Goal: Task Accomplishment & Management: Use online tool/utility

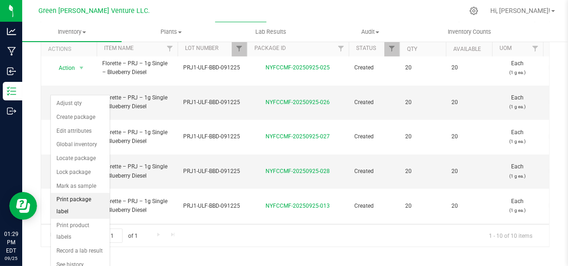
click at [81, 199] on li "Print package label" at bounding box center [80, 205] width 59 height 25
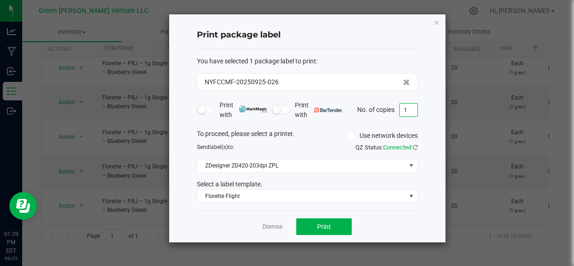
click at [410, 104] on input "1" at bounding box center [409, 110] width 18 height 13
type input "2"
click at [326, 218] on button "Print" at bounding box center [324, 226] width 56 height 17
click at [411, 105] on input "1" at bounding box center [409, 110] width 18 height 13
type input "199"
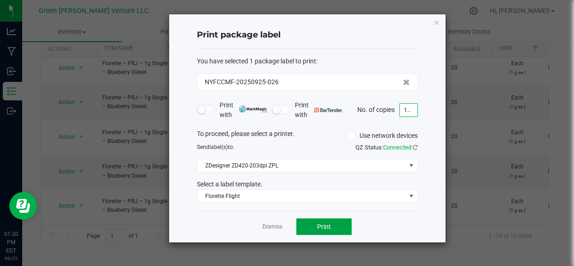
click at [324, 223] on span "Print" at bounding box center [324, 226] width 14 height 7
drag, startPoint x: 262, startPoint y: 225, endPoint x: 273, endPoint y: 224, distance: 11.1
click at [264, 224] on link "Dismiss" at bounding box center [273, 227] width 20 height 8
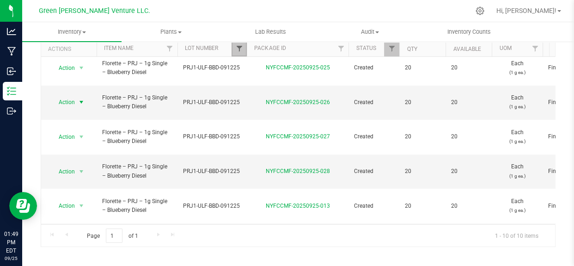
click at [241, 45] on span "Filter" at bounding box center [238, 48] width 7 height 7
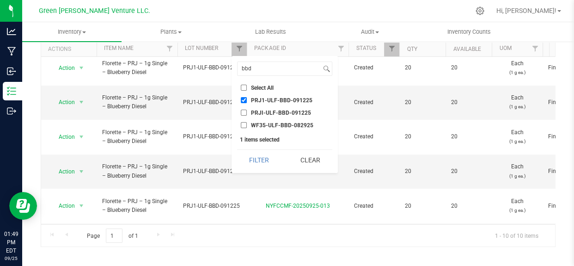
click at [241, 97] on input "PRJ1-ULF-BBD-091225" at bounding box center [244, 100] width 6 height 6
checkbox input "false"
click at [254, 67] on input "bbd" at bounding box center [280, 68] width 84 height 13
type input "b"
type input "uth"
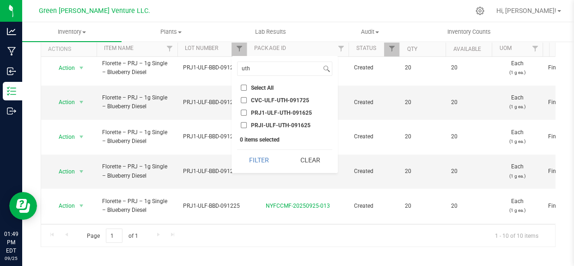
click at [279, 110] on span "PRJ1-ULF-UTH-091625" at bounding box center [281, 113] width 61 height 6
click at [247, 110] on input "PRJ1-ULF-UTH-091625" at bounding box center [244, 113] width 6 height 6
checkbox input "true"
click at [258, 154] on button "Filter" at bounding box center [259, 160] width 44 height 20
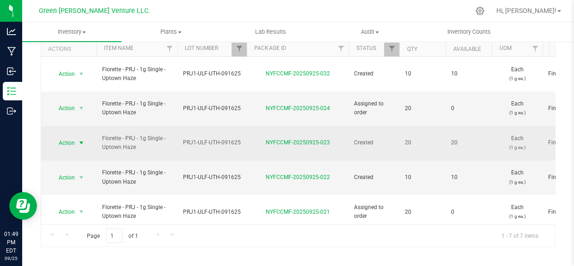
click at [65, 136] on span "Action" at bounding box center [62, 142] width 25 height 13
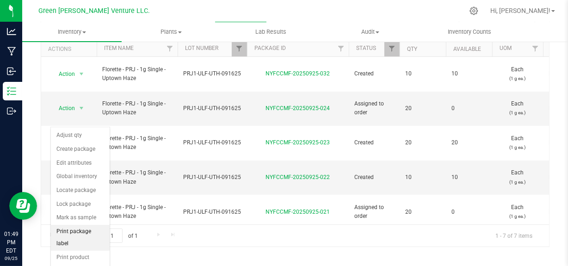
click at [91, 230] on li "Print package label" at bounding box center [80, 237] width 59 height 25
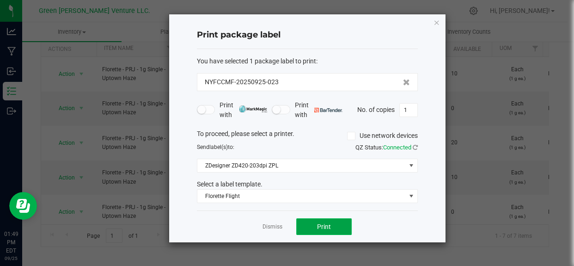
click at [324, 222] on button "Print" at bounding box center [324, 226] width 56 height 17
click at [408, 111] on input "1" at bounding box center [409, 110] width 18 height 13
type input "104"
click at [321, 222] on button "Print" at bounding box center [324, 226] width 56 height 17
click at [268, 228] on link "Dismiss" at bounding box center [273, 227] width 20 height 8
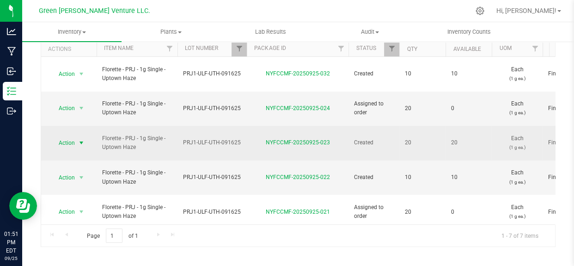
scroll to position [17, 0]
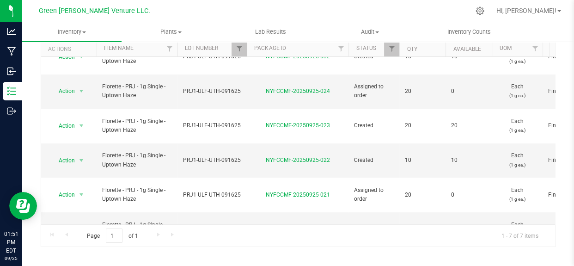
click at [64, 257] on span "Action" at bounding box center [62, 263] width 25 height 13
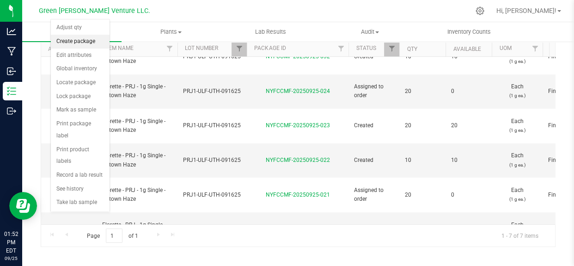
click at [74, 37] on li "Create package" at bounding box center [80, 42] width 59 height 14
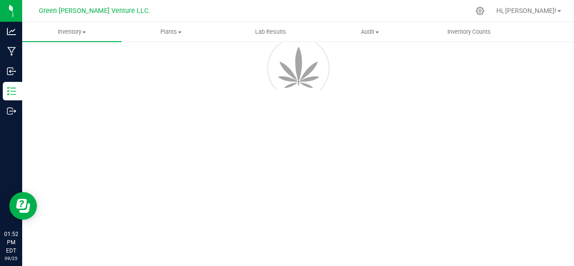
scroll to position [63, 0]
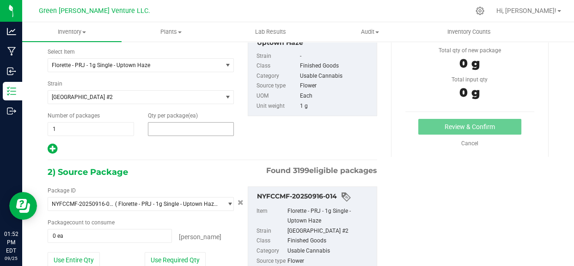
click at [166, 133] on span at bounding box center [191, 129] width 86 height 14
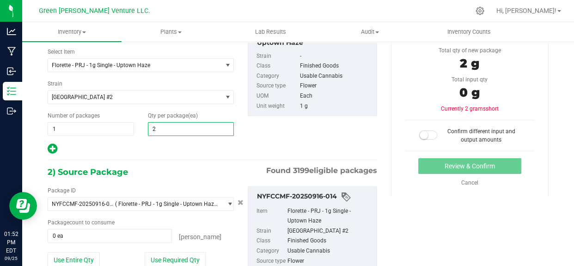
type input "20"
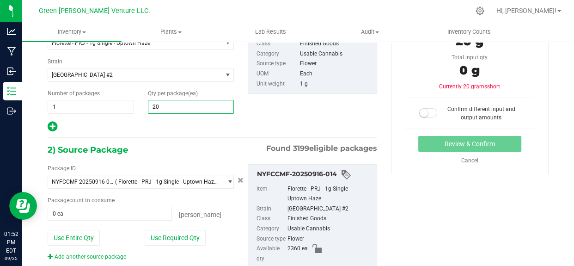
scroll to position [105, 0]
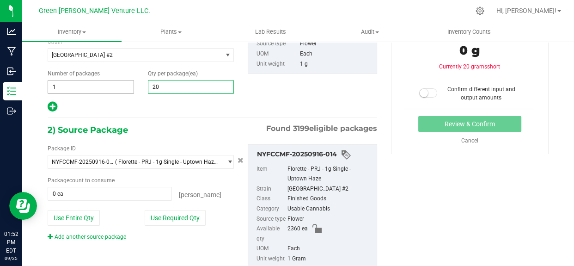
type input "20"
click at [79, 86] on span "1 1" at bounding box center [91, 87] width 86 height 14
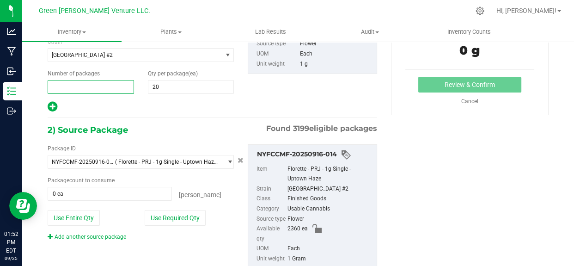
type input "4"
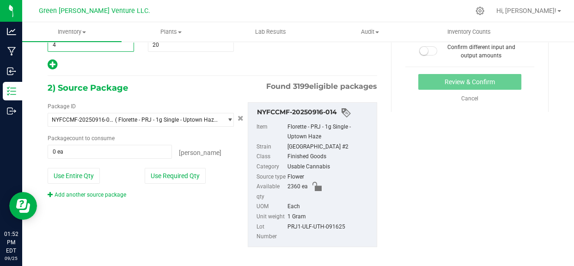
scroll to position [0, 0]
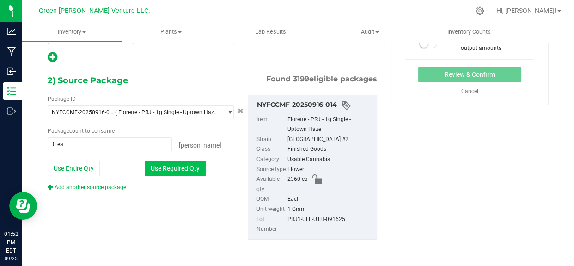
click at [185, 161] on button "Use Required Qty" at bounding box center [175, 169] width 61 height 16
type input "4"
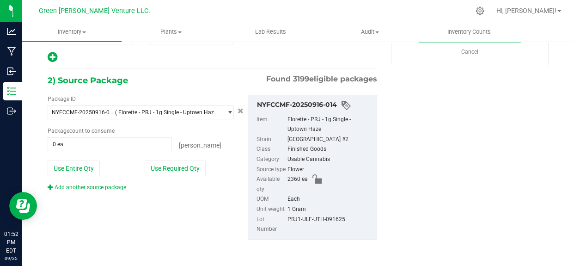
type input "80 ea"
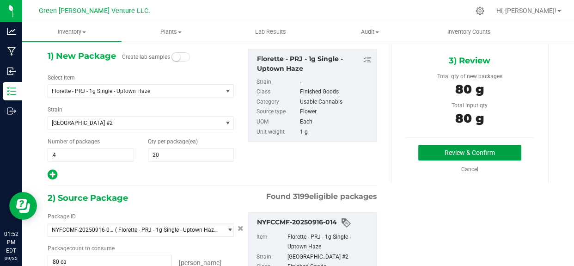
click at [429, 153] on button "Review & Confirm" at bounding box center [470, 153] width 103 height 16
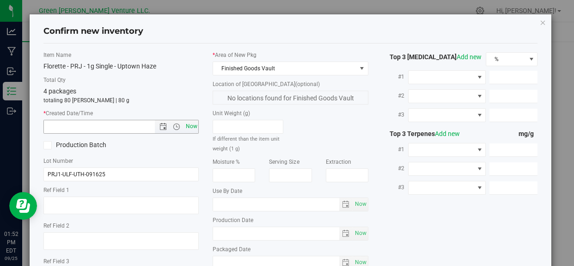
click at [189, 125] on span "Now" at bounding box center [192, 126] width 16 height 13
type input "[DATE] 1:52 PM"
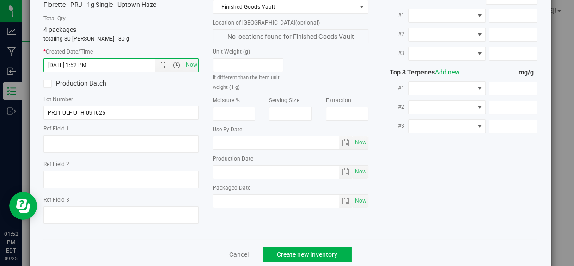
scroll to position [79, 0]
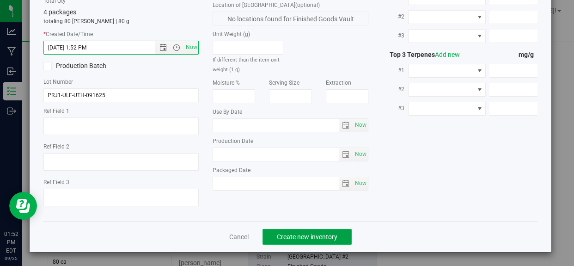
click at [294, 233] on span "Create new inventory" at bounding box center [307, 236] width 61 height 7
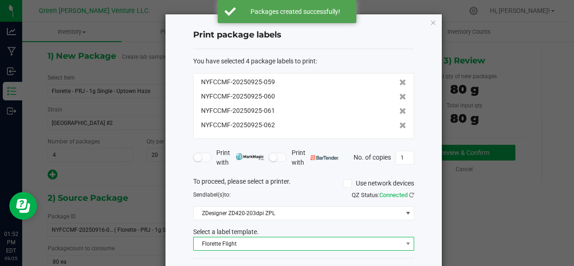
click at [300, 244] on span "Florette Flight" at bounding box center [298, 243] width 209 height 13
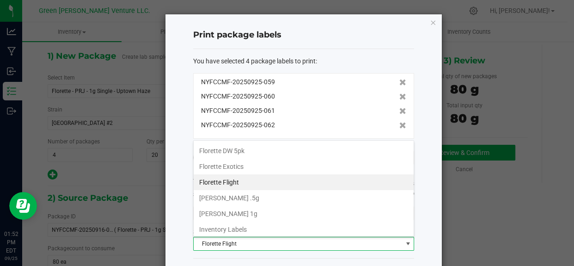
scroll to position [157, 0]
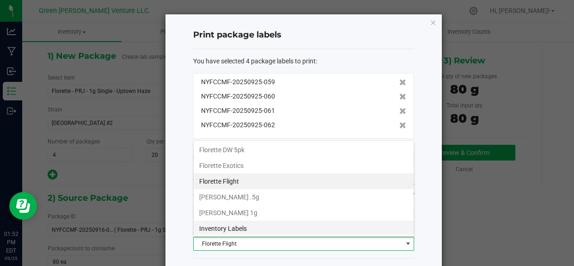
click at [256, 224] on li "Inventory Labels" at bounding box center [304, 229] width 220 height 16
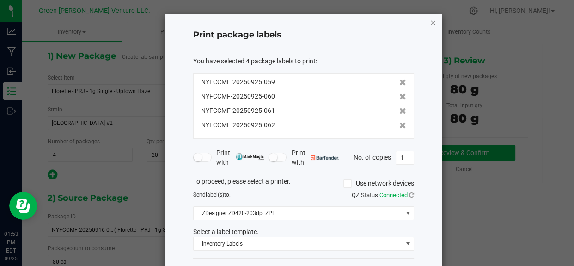
click at [430, 21] on icon "button" at bounding box center [433, 22] width 6 height 11
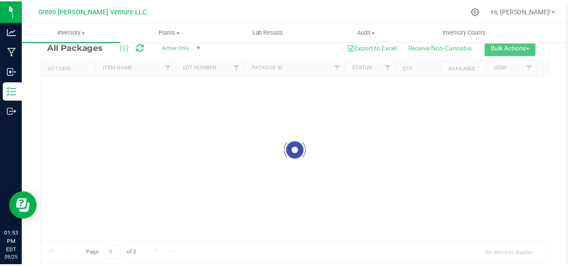
scroll to position [31, 0]
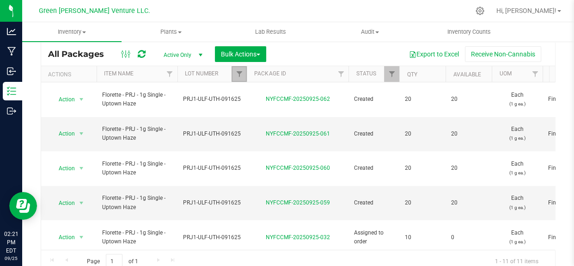
click at [232, 74] on link "Filter" at bounding box center [239, 74] width 15 height 16
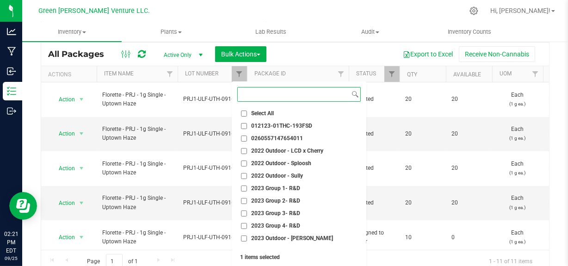
scroll to position [24, 0]
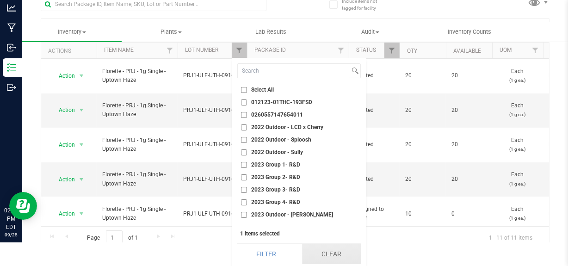
click at [321, 252] on button "Clear" at bounding box center [331, 254] width 59 height 20
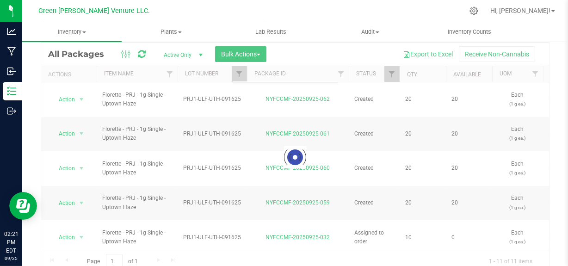
scroll to position [0, 0]
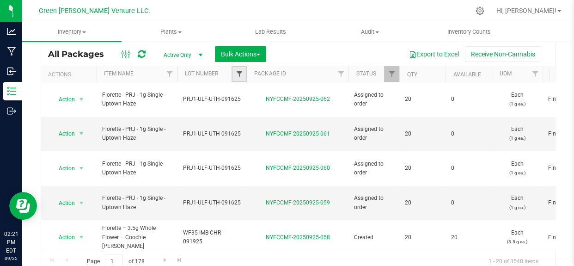
click at [236, 70] on span "Filter" at bounding box center [238, 73] width 7 height 7
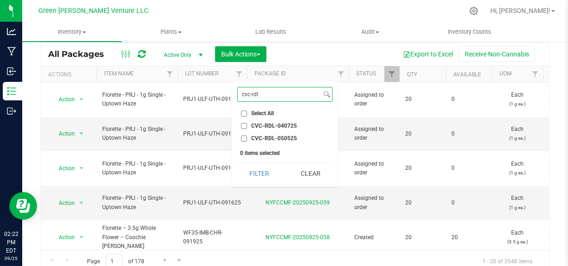
type input "cvc-rdl"
click at [278, 136] on span "CVC-RDL-050525" at bounding box center [274, 139] width 46 height 6
click at [247, 136] on input "CVC-RDL-050525" at bounding box center [244, 139] width 6 height 6
checkbox input "true"
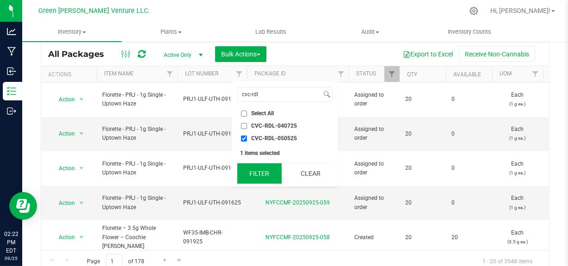
click at [267, 179] on button "Filter" at bounding box center [259, 173] width 44 height 20
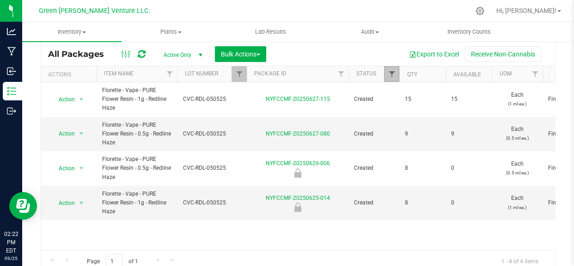
click at [391, 76] on span "Filter" at bounding box center [391, 73] width 7 height 7
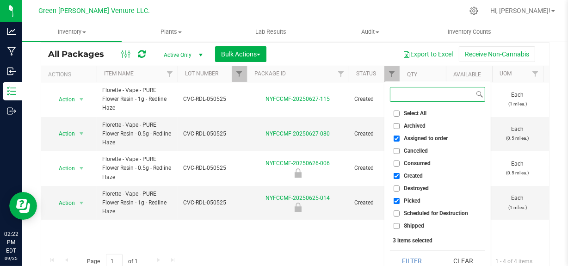
scroll to position [7, 0]
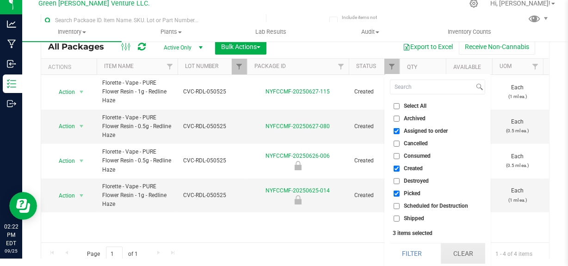
click at [456, 253] on button "Clear" at bounding box center [463, 253] width 44 height 20
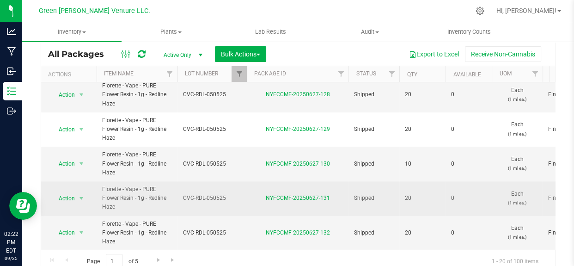
scroll to position [485, 0]
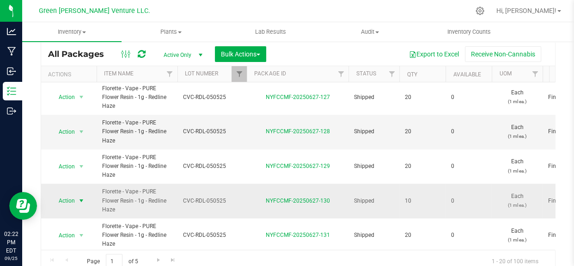
click at [62, 201] on span "Action" at bounding box center [62, 200] width 25 height 13
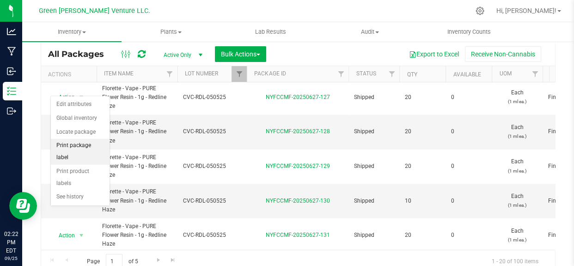
click at [74, 149] on li "Print package label" at bounding box center [80, 151] width 59 height 25
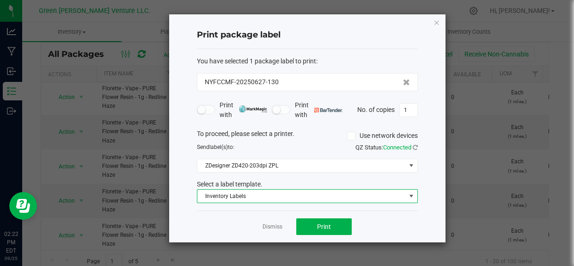
click at [223, 195] on span "Inventory Labels" at bounding box center [302, 196] width 209 height 13
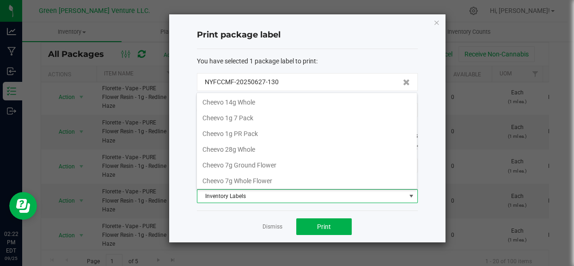
scroll to position [14, 221]
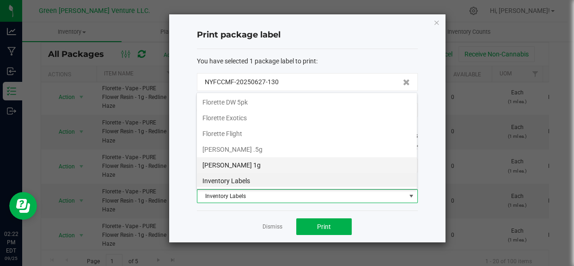
click at [250, 162] on li "[PERSON_NAME] 1g" at bounding box center [307, 165] width 220 height 16
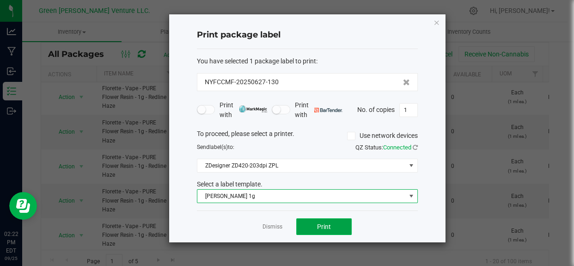
click at [309, 227] on button "Print" at bounding box center [324, 226] width 56 height 17
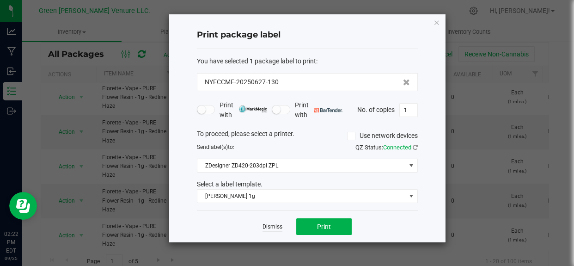
click at [269, 224] on link "Dismiss" at bounding box center [273, 227] width 20 height 8
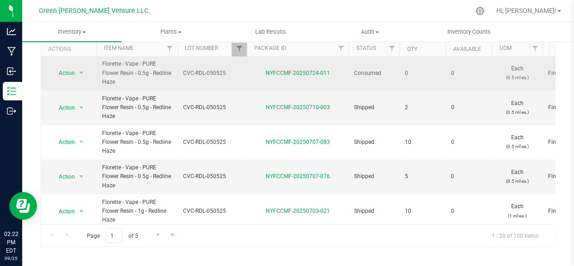
scroll to position [65, 0]
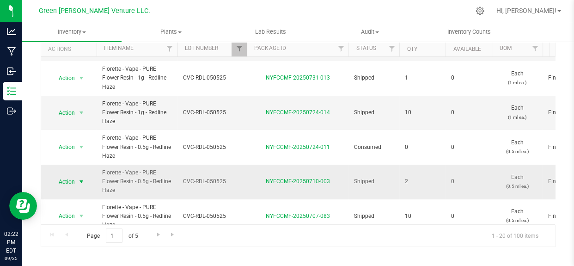
click at [69, 181] on span "Action" at bounding box center [62, 181] width 25 height 13
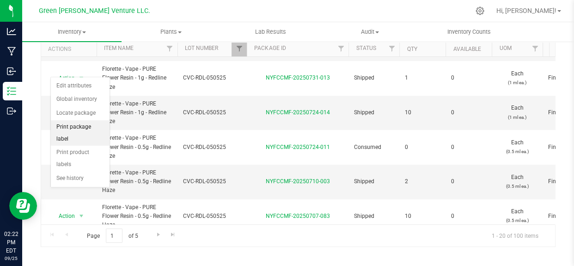
click at [80, 130] on li "Print package label" at bounding box center [80, 132] width 59 height 25
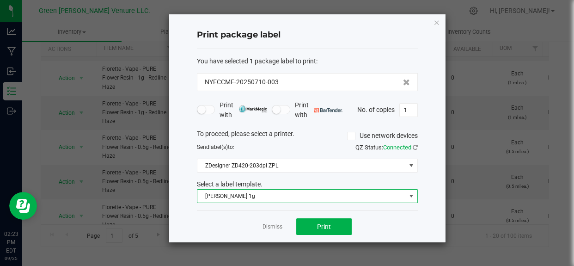
click at [254, 198] on span "[PERSON_NAME] 1g" at bounding box center [302, 196] width 209 height 13
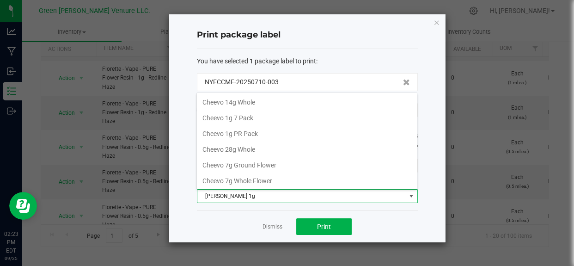
scroll to position [14, 221]
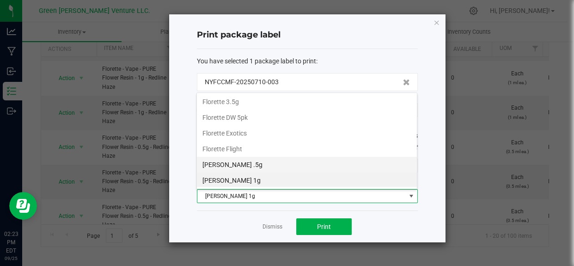
click at [253, 167] on li "[PERSON_NAME] .5g" at bounding box center [307, 165] width 220 height 16
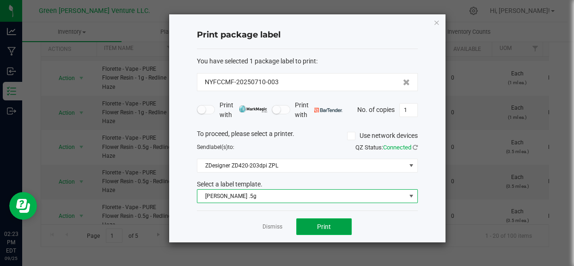
click at [332, 227] on button "Print" at bounding box center [324, 226] width 56 height 17
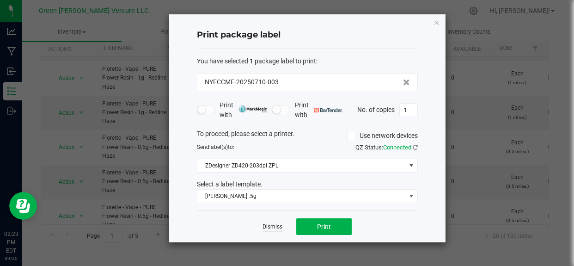
click at [269, 225] on link "Dismiss" at bounding box center [273, 227] width 20 height 8
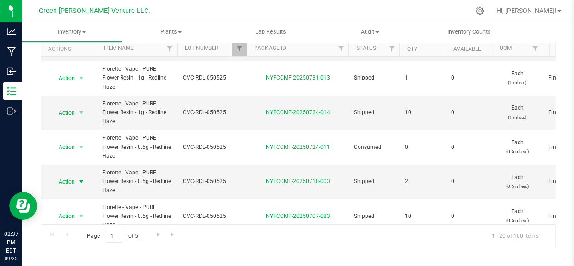
click at [246, 45] on div at bounding box center [247, 49] width 4 height 16
click at [238, 47] on span "Filter" at bounding box center [238, 48] width 7 height 7
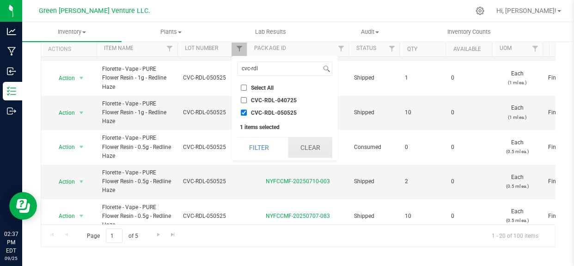
click at [307, 150] on button "Clear" at bounding box center [310, 147] width 44 height 20
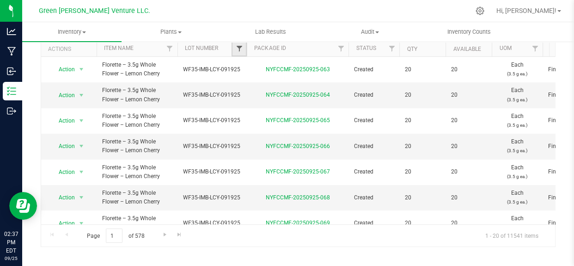
click at [241, 49] on span "Filter" at bounding box center [238, 48] width 7 height 7
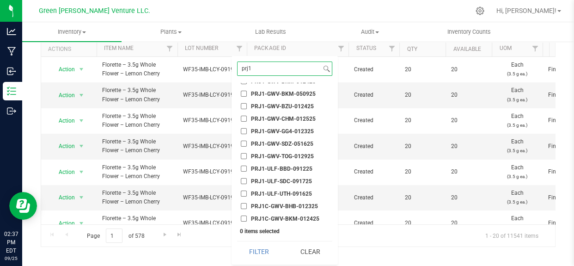
scroll to position [49, 0]
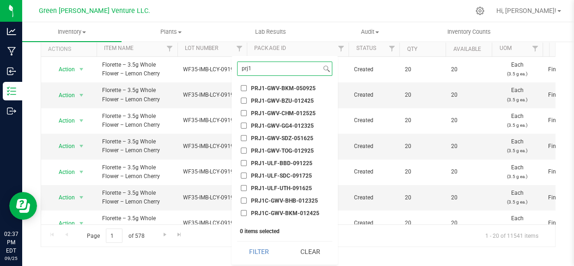
type input "prj1"
click at [286, 157] on ul "Select All 012123-01THC-193FSD 0260557147654011 2022 Outdoor - LCD x Cherry 202…" at bounding box center [284, 152] width 95 height 139
click at [287, 162] on span "PRJ1-ULF-BBD-091225" at bounding box center [282, 164] width 62 height 6
click at [247, 162] on input "PRJ1-ULF-BBD-091225" at bounding box center [244, 163] width 6 height 6
checkbox input "true"
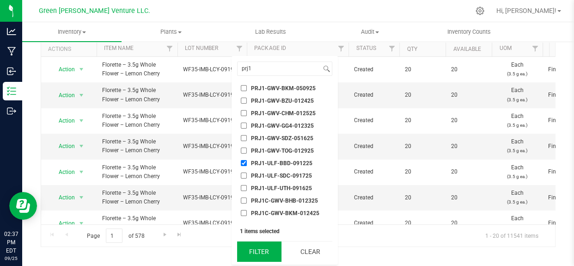
click at [260, 251] on button "Filter" at bounding box center [259, 251] width 44 height 20
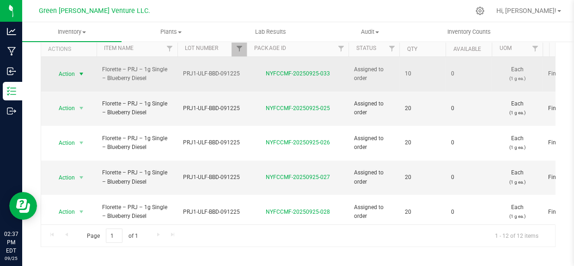
click at [76, 69] on span "select" at bounding box center [82, 74] width 12 height 13
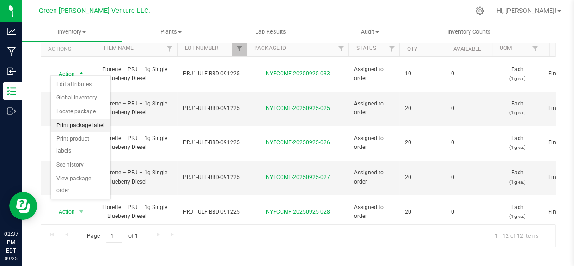
click at [84, 130] on li "Print package label" at bounding box center [81, 126] width 60 height 14
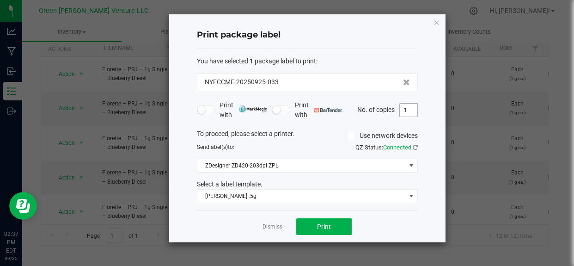
click at [410, 112] on input "1" at bounding box center [409, 110] width 18 height 13
type input "120"
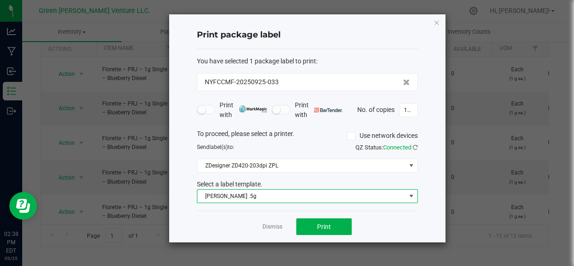
click at [240, 198] on span "[PERSON_NAME] .5g" at bounding box center [302, 196] width 209 height 13
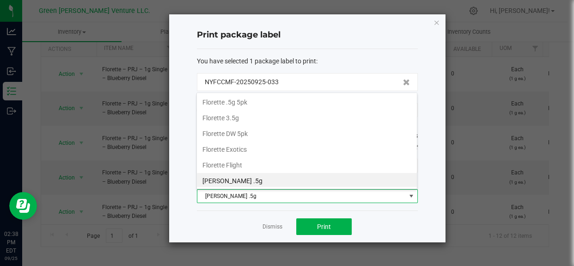
scroll to position [14, 221]
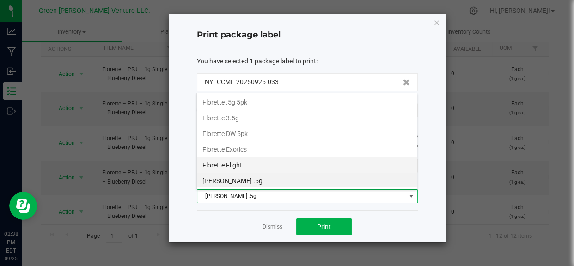
click at [241, 167] on li "Florette Flight" at bounding box center [307, 165] width 220 height 16
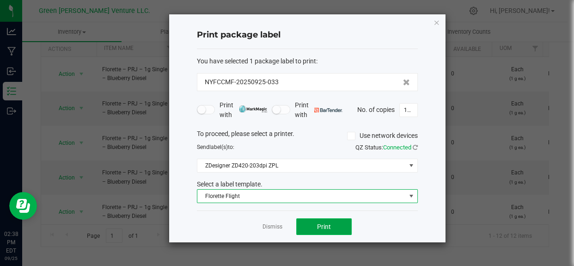
click at [319, 226] on span "Print" at bounding box center [324, 226] width 14 height 7
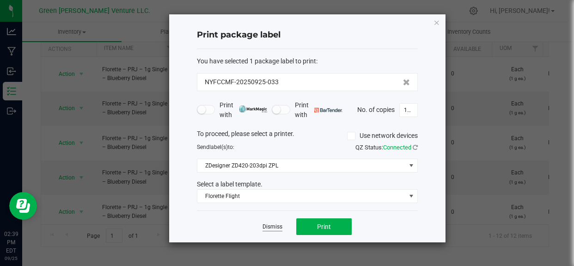
click at [271, 223] on link "Dismiss" at bounding box center [273, 227] width 20 height 8
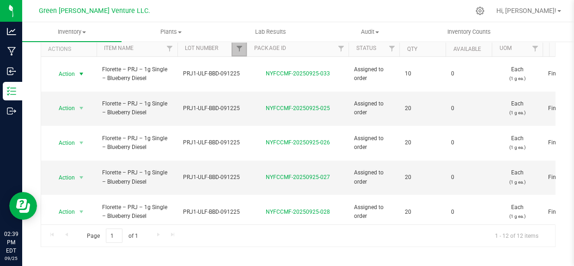
click at [240, 43] on link "Filter" at bounding box center [239, 49] width 15 height 16
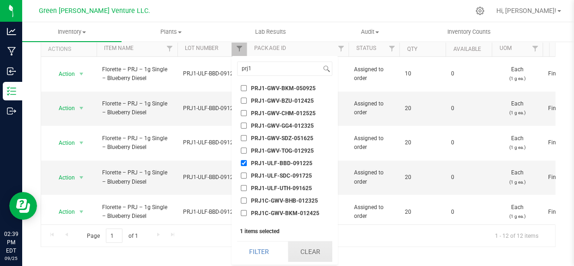
click at [310, 250] on button "Clear" at bounding box center [310, 251] width 44 height 20
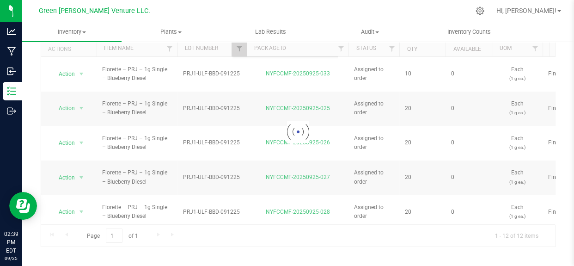
scroll to position [0, 0]
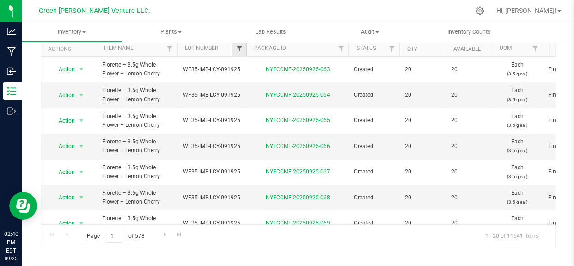
click at [240, 49] on span "Filter" at bounding box center [238, 48] width 7 height 7
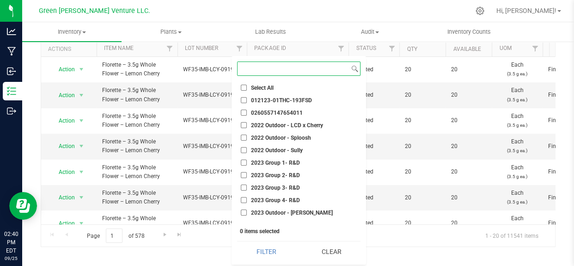
paste input "PRJI-IMB-LCY-092225"
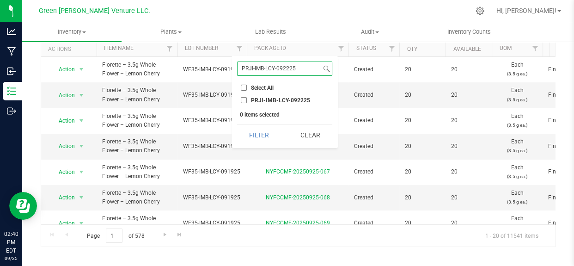
type input "PRJI-IMB-LCY-092225"
click at [245, 100] on input "PRJI-IMB-LCY-092225" at bounding box center [244, 100] width 6 height 6
checkbox input "true"
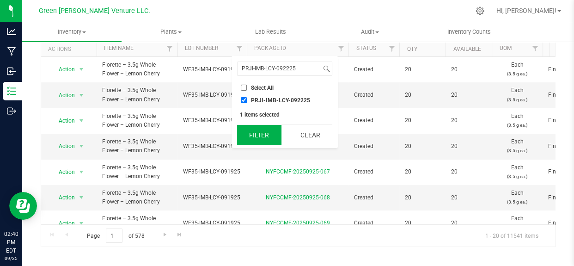
click at [268, 136] on button "Filter" at bounding box center [259, 135] width 44 height 20
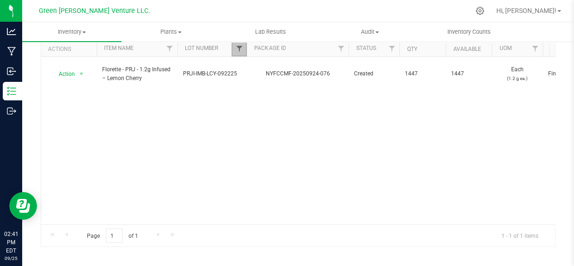
click at [241, 51] on span "Filter" at bounding box center [238, 48] width 7 height 7
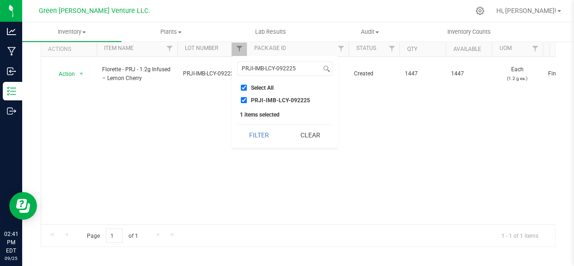
click at [243, 87] on input "Select All" at bounding box center [244, 88] width 6 height 6
checkbox input "false"
drag, startPoint x: 302, startPoint y: 70, endPoint x: 237, endPoint y: 63, distance: 64.6
click at [238, 63] on input "PRJI-IMB-LCY-092225" at bounding box center [280, 68] width 84 height 13
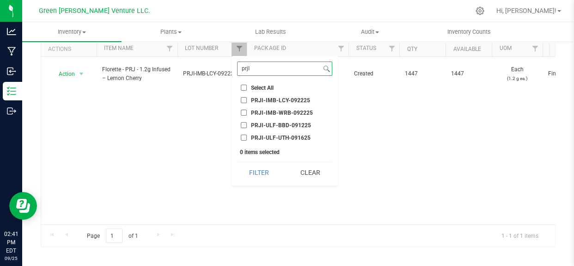
type input "prjI"
click at [243, 110] on input "PRJI-IMB-WRB-092225" at bounding box center [244, 113] width 6 height 6
checkbox input "true"
click at [243, 123] on input "PRJI-ULF-BBD-091225" at bounding box center [244, 125] width 6 height 6
checkbox input "true"
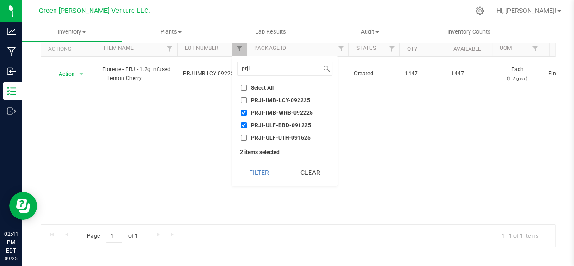
click at [243, 136] on input "PRJI-ULF-UTH-091625" at bounding box center [244, 138] width 6 height 6
checkbox input "true"
click at [263, 173] on button "Filter" at bounding box center [259, 172] width 44 height 20
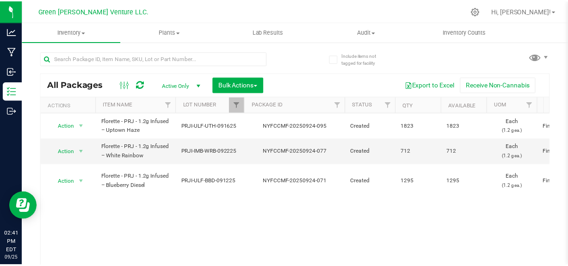
scroll to position [42, 0]
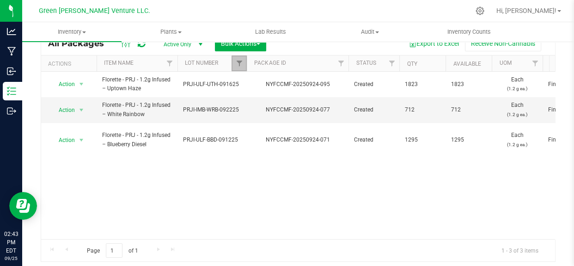
click at [238, 68] on link "Filter" at bounding box center [239, 64] width 15 height 16
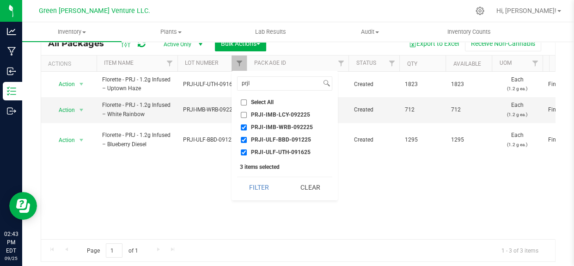
click at [241, 127] on input "PRJI-IMB-WRB-092225" at bounding box center [244, 127] width 6 height 6
checkbox input "false"
click at [240, 135] on li "PRJI-ULF-BBD-091225" at bounding box center [284, 140] width 95 height 10
click at [244, 139] on input "PRJI-ULF-BBD-091225" at bounding box center [244, 140] width 6 height 6
checkbox input "false"
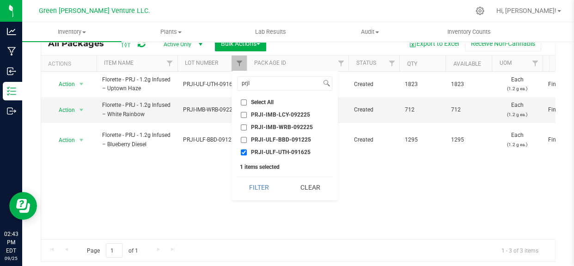
click at [244, 152] on input "PRJI-ULF-UTH-091625" at bounding box center [244, 152] width 6 height 6
checkbox input "false"
click at [260, 86] on input "prjI" at bounding box center [280, 83] width 84 height 13
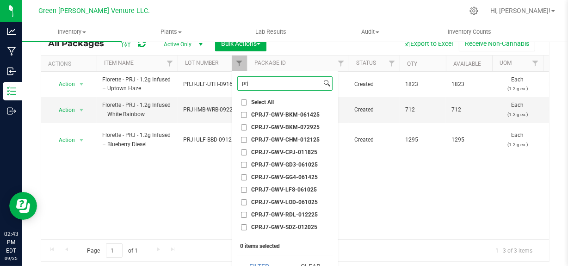
type input "prj1"
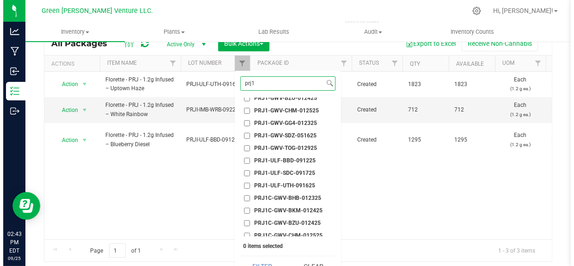
scroll to position [0, 0]
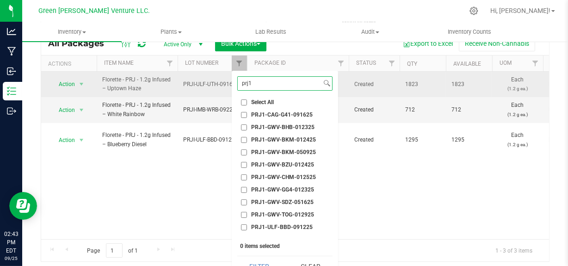
drag, startPoint x: 262, startPoint y: 86, endPoint x: 226, endPoint y: 87, distance: 36.1
click at [226, 87] on body "Analytics Manufacturing Inbound Inventory Outbound 02:43 PM EDT [DATE] 09/25 Gr…" at bounding box center [284, 133] width 568 height 266
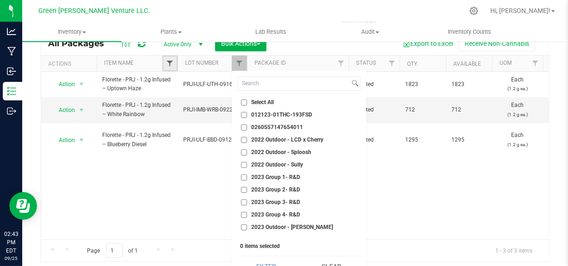
click at [171, 60] on span "Filter" at bounding box center [169, 63] width 7 height 7
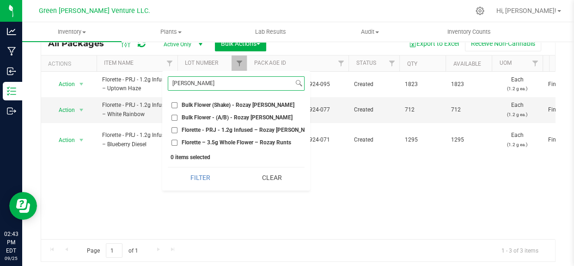
type input "[PERSON_NAME]"
click at [233, 128] on span "Florette - PRJ - 1.2g Infused – Rozay [PERSON_NAME]" at bounding box center [250, 130] width 136 height 6
click at [178, 128] on input "Florette - PRJ - 1.2g Infused – Rozay [PERSON_NAME]" at bounding box center [175, 130] width 6 height 6
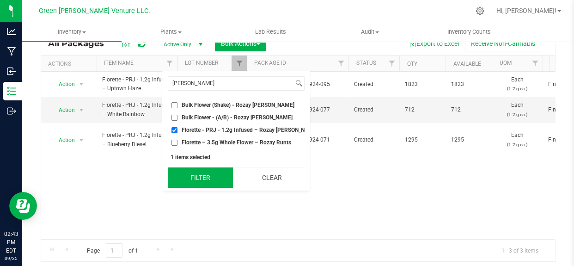
click at [208, 182] on button "Filter" at bounding box center [200, 177] width 65 height 20
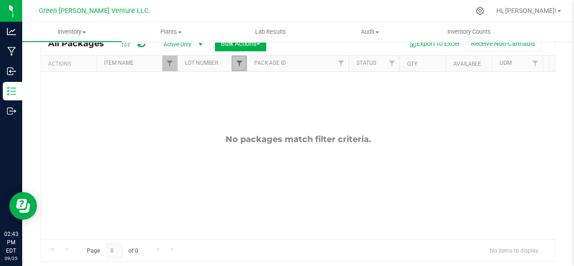
click at [237, 63] on span "Filter" at bounding box center [238, 63] width 7 height 7
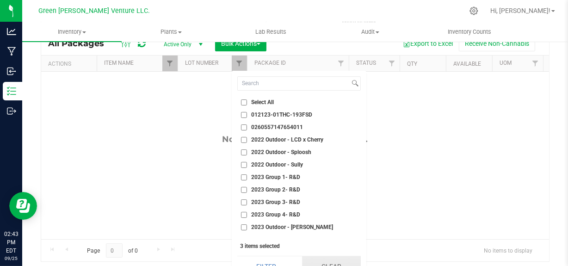
click at [319, 259] on button "Clear" at bounding box center [331, 266] width 59 height 20
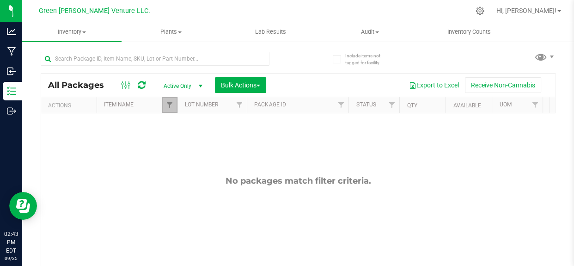
click at [166, 104] on link "Filter" at bounding box center [169, 105] width 15 height 16
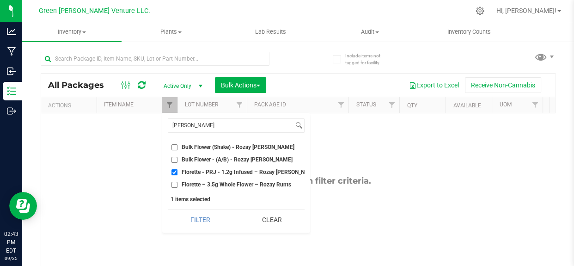
click at [173, 172] on input "Florette - PRJ - 1.2g Infused – Rozay [PERSON_NAME]" at bounding box center [175, 172] width 6 height 6
checkbox input "false"
click at [157, 124] on body "Analytics Manufacturing Inbound Inventory Outbound 02:43 PM EDT [DATE] 09/25 Gr…" at bounding box center [287, 133] width 574 height 266
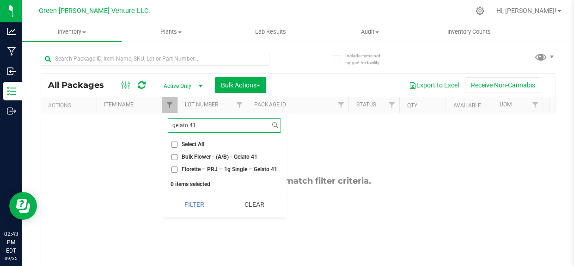
type input "gelato 41"
click at [239, 230] on body "Analytics Manufacturing Inbound Inventory Outbound 02:43 PM EDT [DATE] 09/25 Gr…" at bounding box center [287, 133] width 574 height 266
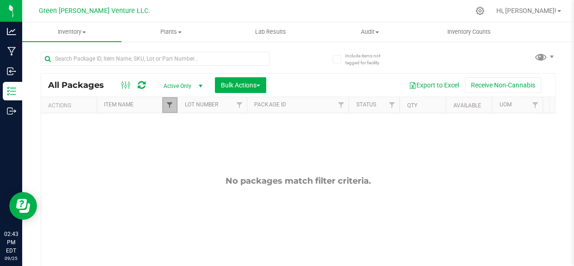
click at [171, 106] on span "Filter" at bounding box center [169, 104] width 7 height 7
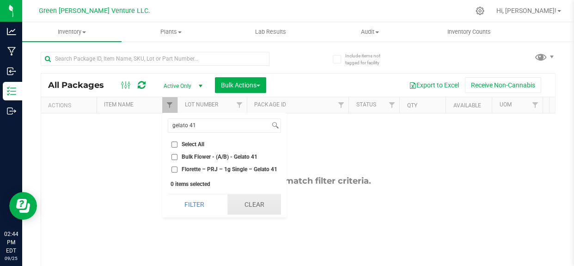
click at [251, 200] on button "Clear" at bounding box center [255, 204] width 54 height 20
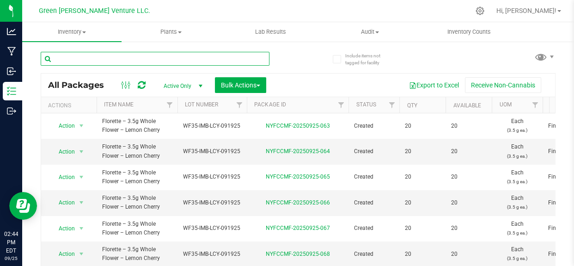
click at [157, 59] on input "text" at bounding box center [155, 59] width 229 height 14
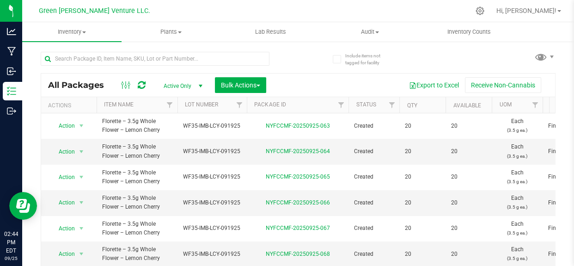
click at [292, 57] on div at bounding box center [170, 58] width 258 height 30
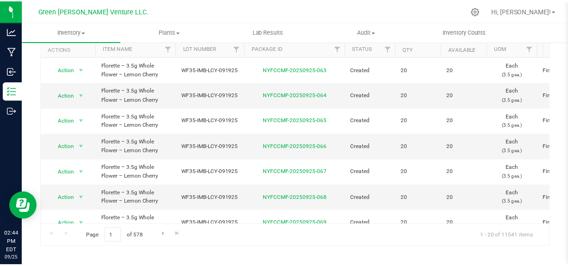
scroll to position [14, 0]
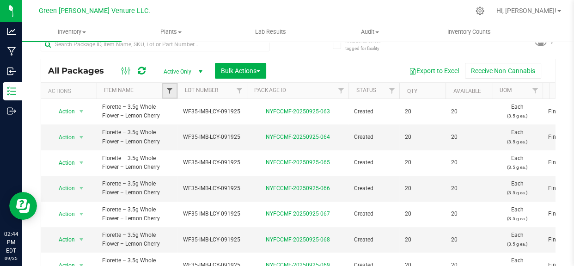
click at [166, 89] on span "Filter" at bounding box center [169, 90] width 7 height 7
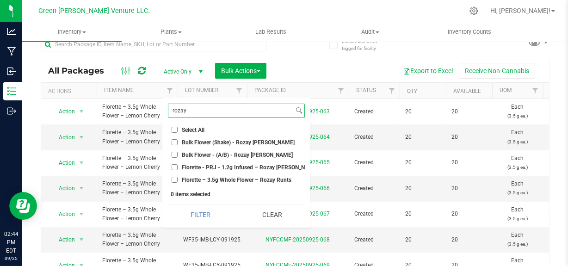
type input "rozay"
click at [173, 127] on input "Select All" at bounding box center [175, 130] width 6 height 6
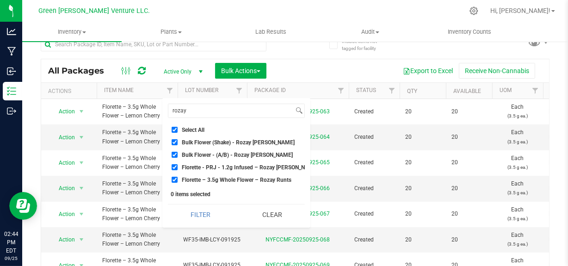
checkbox input "true"
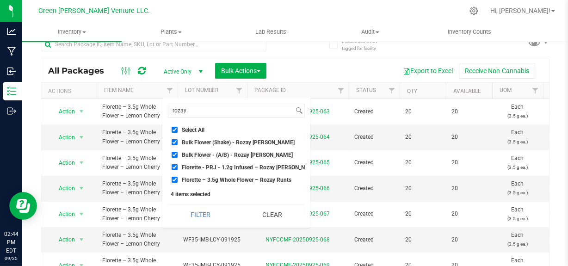
drag, startPoint x: 200, startPoint y: 206, endPoint x: 280, endPoint y: 201, distance: 80.2
click at [199, 206] on button "Filter" at bounding box center [200, 214] width 65 height 20
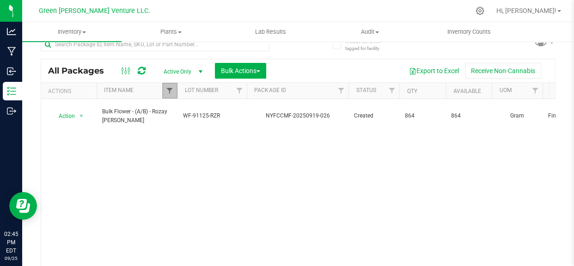
click at [169, 92] on span "Filter" at bounding box center [169, 90] width 7 height 7
checkbox input "true"
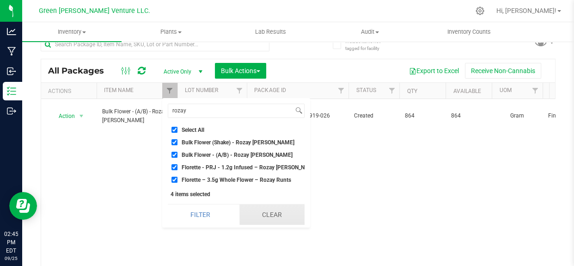
click at [247, 217] on button "Clear" at bounding box center [272, 214] width 65 height 20
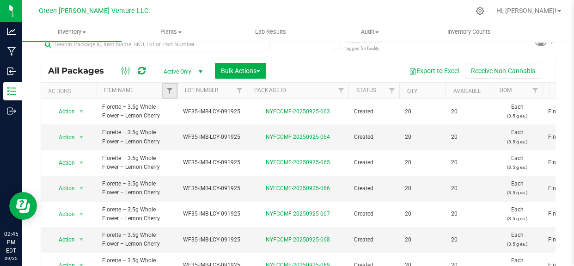
click at [173, 97] on link "Filter" at bounding box center [169, 91] width 15 height 16
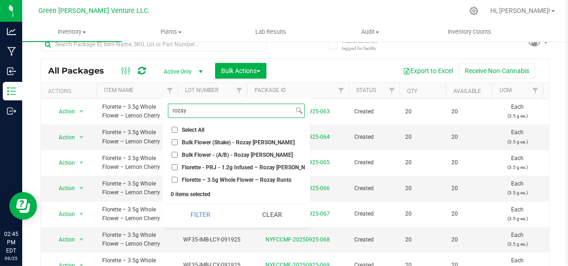
type input "rozay"
click at [240, 153] on span "Bulk Flower - (A/B) - Rozay [PERSON_NAME]" at bounding box center [237, 155] width 111 height 6
click at [178, 153] on input "Bulk Flower - (A/B) - Rozay [PERSON_NAME]" at bounding box center [175, 155] width 6 height 6
checkbox input "true"
click at [173, 129] on input "Select All" at bounding box center [175, 130] width 6 height 6
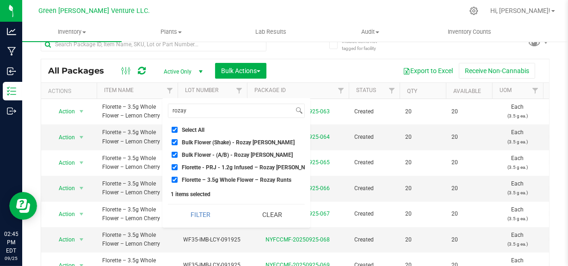
checkbox input "true"
click at [198, 214] on button "Filter" at bounding box center [200, 214] width 65 height 20
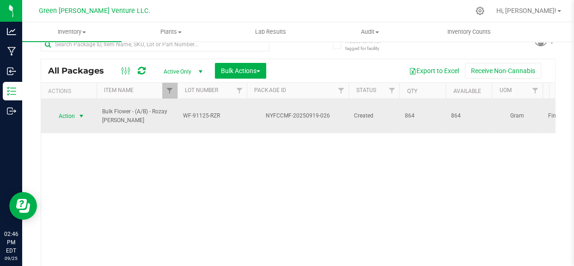
click at [69, 110] on span "Action" at bounding box center [62, 116] width 25 height 13
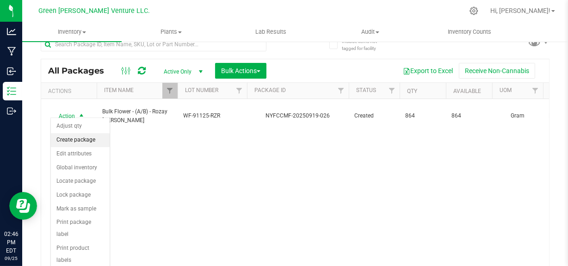
click at [91, 140] on li "Create package" at bounding box center [80, 140] width 59 height 14
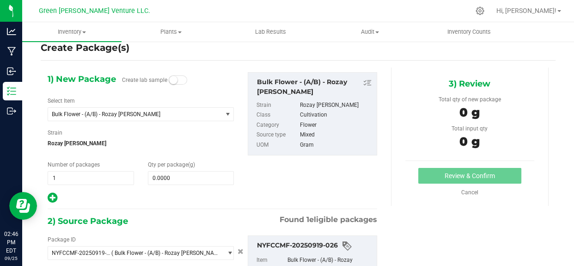
type input "0.0000 g"
click at [126, 117] on span "Bulk Flower - (A/B) - Rozay [PERSON_NAME]" at bounding box center [135, 114] width 174 height 13
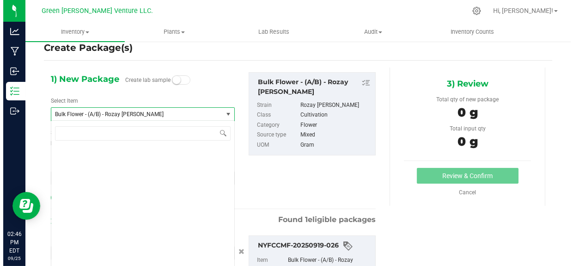
scroll to position [777, 0]
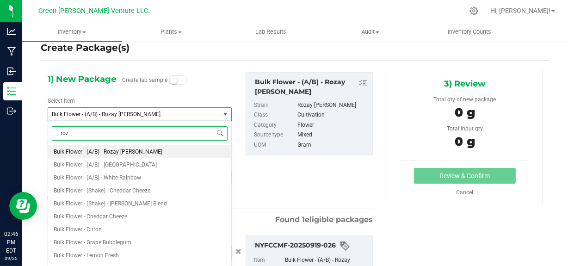
type input "[PERSON_NAME]"
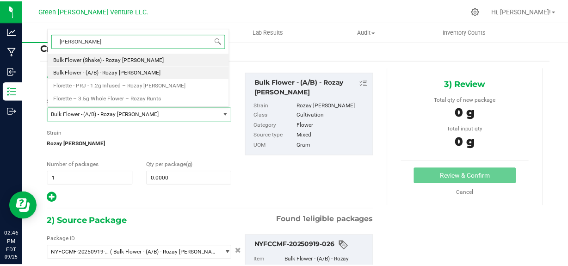
scroll to position [0, 0]
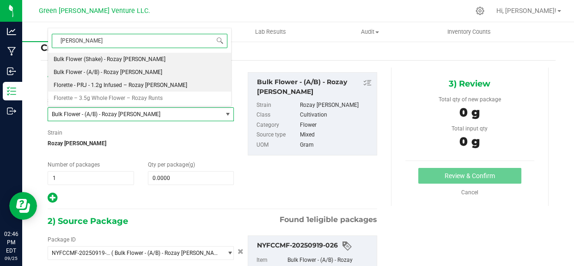
click at [132, 86] on span "Florette - PRJ - 1.2g Infused – Rozay [PERSON_NAME]" at bounding box center [121, 85] width 134 height 6
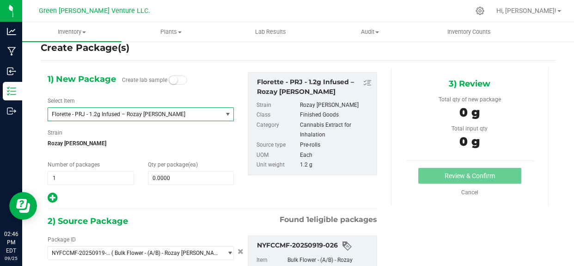
type input "0"
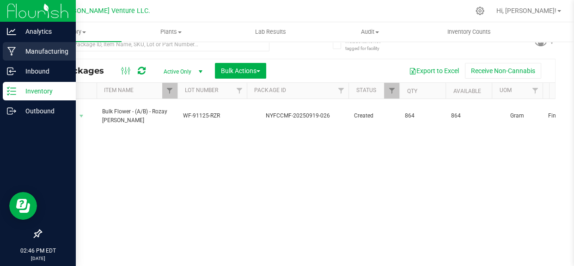
click at [37, 56] on p "Manufacturing" at bounding box center [44, 51] width 56 height 11
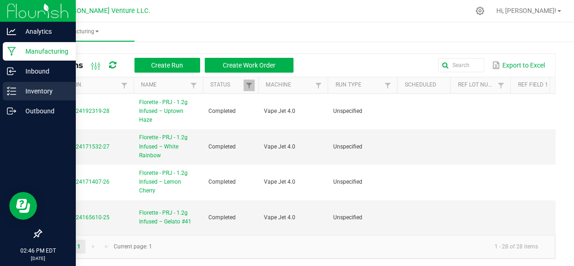
click at [6, 88] on div "Inventory" at bounding box center [39, 91] width 73 height 19
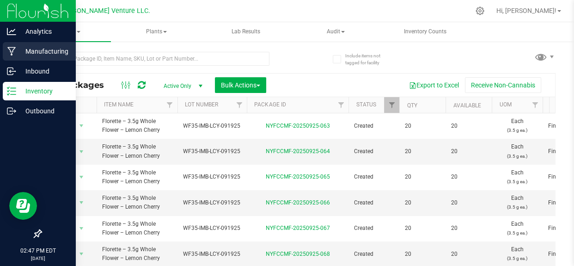
click at [24, 50] on p "Manufacturing" at bounding box center [44, 51] width 56 height 11
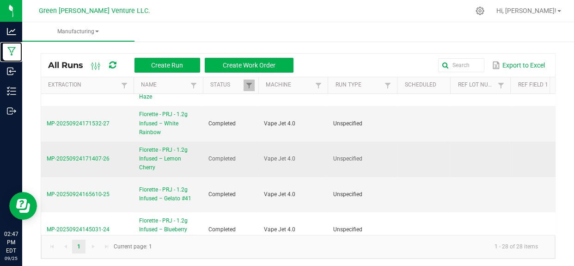
scroll to position [42, 0]
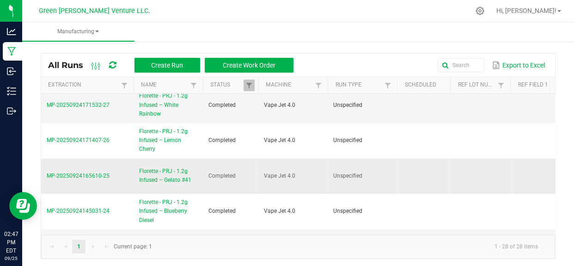
click at [95, 173] on span "MP-20250924165610-25" at bounding box center [78, 176] width 63 height 6
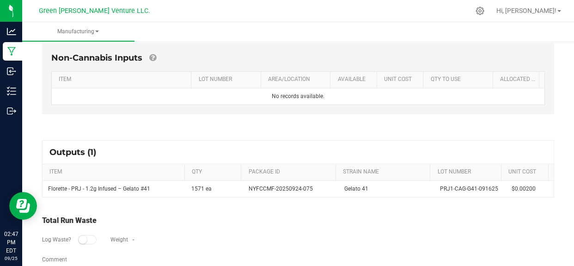
scroll to position [286, 0]
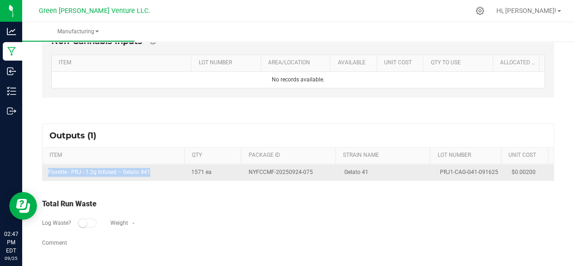
drag, startPoint x: 149, startPoint y: 167, endPoint x: 49, endPoint y: 174, distance: 100.6
click at [49, 174] on td "Florette - PRJ - 1.2g Infused – Gelato #41" at bounding box center [114, 172] width 143 height 16
copy td "Florette - PRJ - 1.2g Infused – Gelato #41"
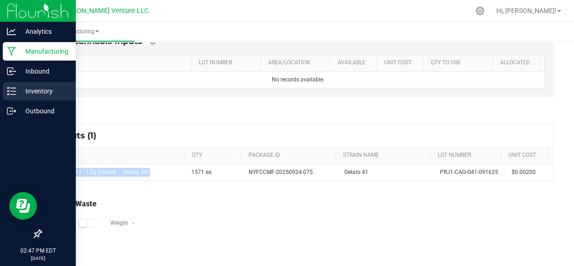
click at [24, 93] on p "Inventory" at bounding box center [44, 91] width 56 height 11
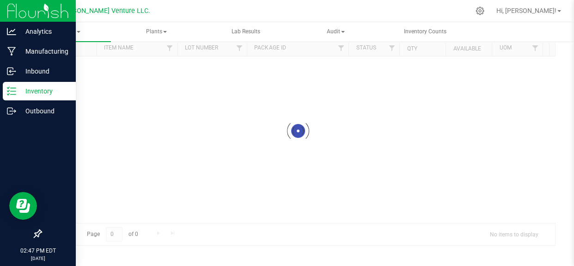
scroll to position [56, 0]
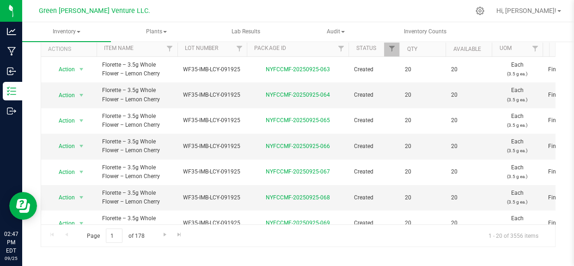
click at [193, 16] on div at bounding box center [318, 11] width 304 height 18
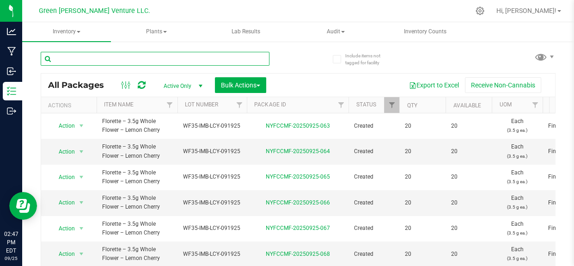
click at [173, 59] on input "text" at bounding box center [155, 59] width 229 height 14
paste input "Florette - PRJ - 1.2g Infused – Gelato #41"
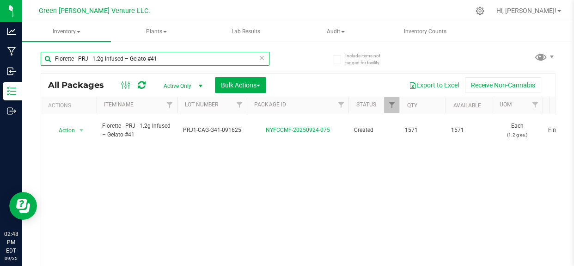
click at [167, 60] on input "Florette - PRJ - 1.2g Infused – Gelato #41" at bounding box center [155, 59] width 229 height 14
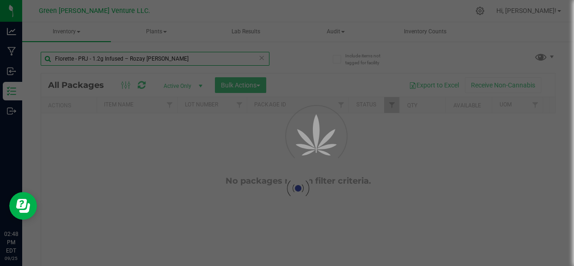
click at [176, 59] on input "Florette - PRJ - 1.2g Infused – Rozay [PERSON_NAME]" at bounding box center [155, 59] width 229 height 14
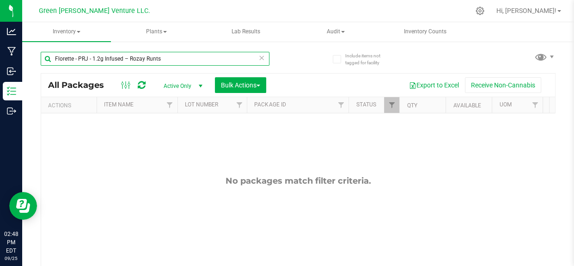
type input "Florette - PRJ - 1.2g Infused – Rozay Runts"
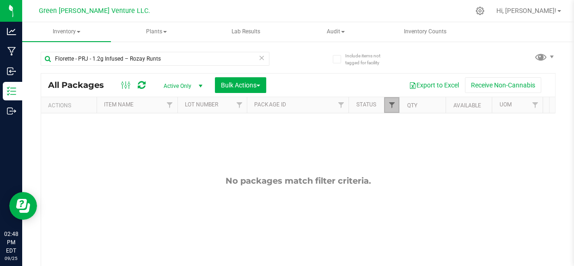
click at [393, 106] on span "Filter" at bounding box center [391, 104] width 7 height 7
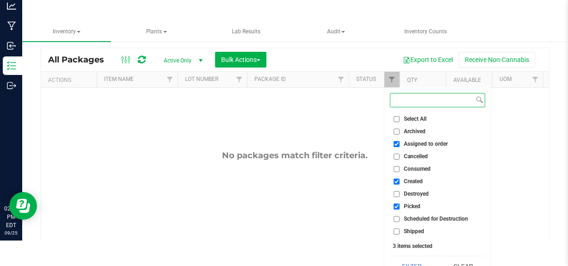
scroll to position [38, 0]
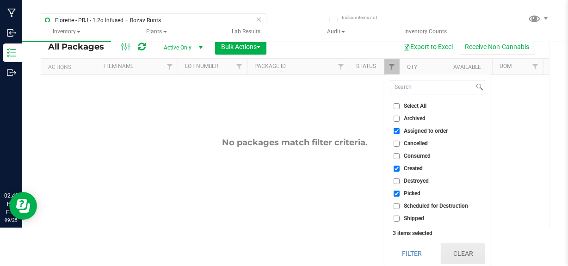
click at [468, 252] on button "Clear" at bounding box center [463, 253] width 44 height 20
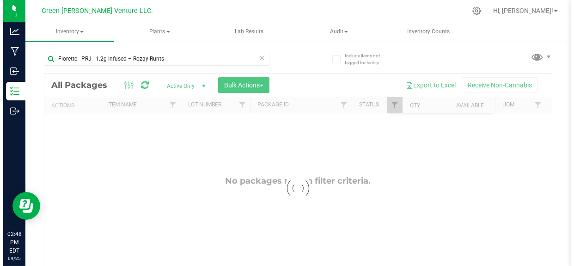
scroll to position [0, 0]
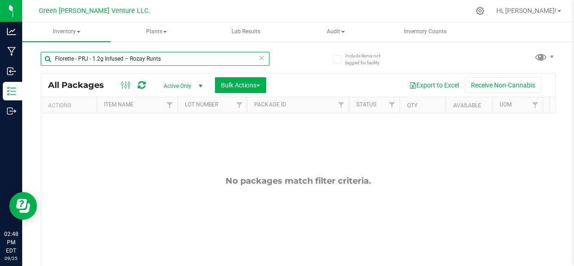
click at [262, 55] on input "Florette - PRJ - 1.2g Infused – Rozay Runts" at bounding box center [155, 59] width 229 height 14
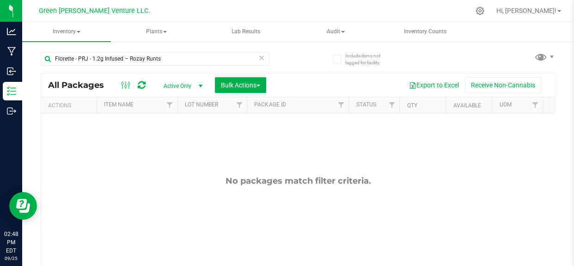
click at [260, 57] on icon at bounding box center [262, 57] width 6 height 11
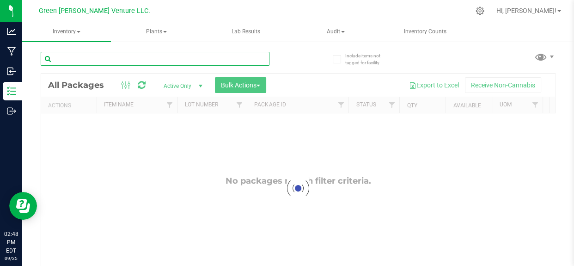
click at [159, 59] on input "text" at bounding box center [155, 59] width 229 height 14
paste input "Florette - PRJ - 1.2g Infused – Rozay [PERSON_NAME]"
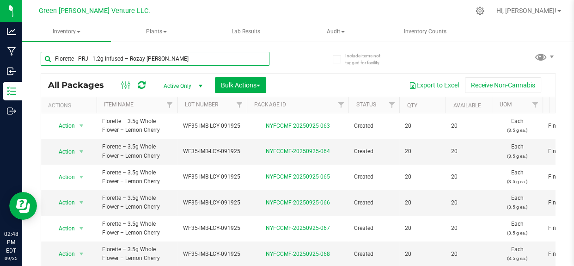
type input "Florette - PRJ - 1.2g Infused – Rozay [PERSON_NAME]"
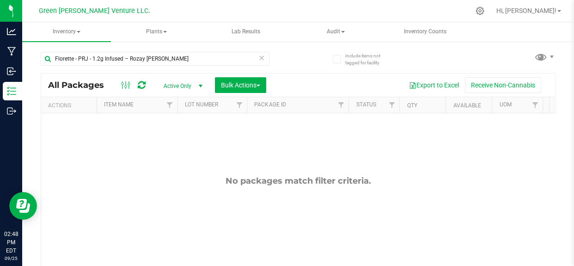
click at [259, 56] on icon at bounding box center [262, 57] width 6 height 11
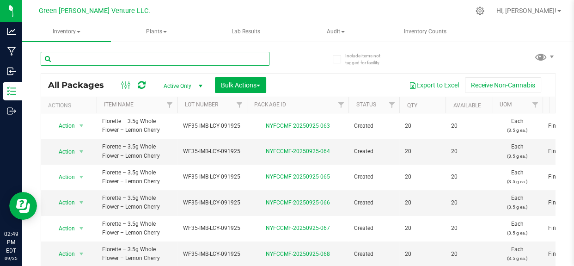
click at [162, 58] on input "text" at bounding box center [155, 59] width 229 height 14
paste input "Florette - PRJ - 1.2g Infused – Gelato #41"
type input "Florette - PRJ - 1.2g Infused – Gelato #41"
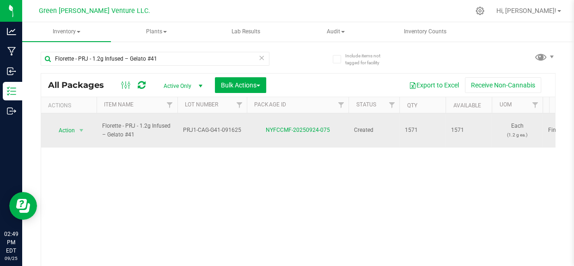
click at [188, 126] on span "PRJ1-CAG-G41-091625" at bounding box center [212, 130] width 58 height 9
click at [194, 124] on input "PRJ1-CAG-G41-091625" at bounding box center [210, 130] width 66 height 14
type input "PRJI-CAG-G41-091625"
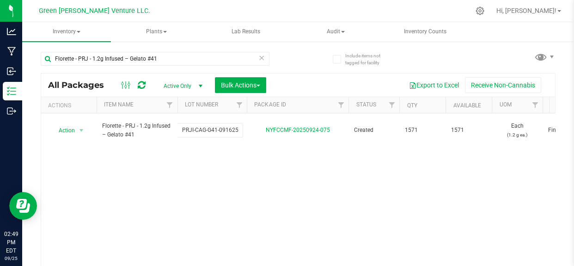
click at [203, 151] on div "All Packages Active Only Active Only Lab Samples Locked All Bulk Actions Add to…" at bounding box center [298, 188] width 515 height 230
click at [259, 60] on icon at bounding box center [262, 57] width 6 height 11
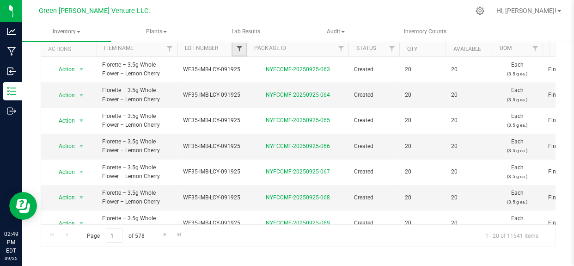
click at [241, 49] on span "Filter" at bounding box center [238, 48] width 7 height 7
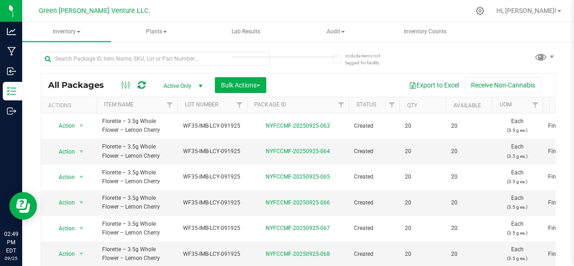
click at [410, 58] on div "All Packages Active Only Active Only Lab Samples Locked All Bulk Actions Add to…" at bounding box center [298, 173] width 515 height 260
click at [167, 105] on span "Filter" at bounding box center [169, 104] width 7 height 7
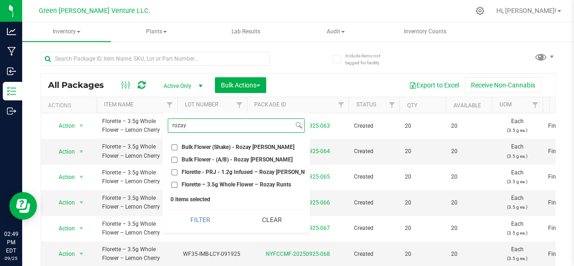
type input "rozay"
click at [174, 146] on input "Bulk Flower (Shake) - Rozay [PERSON_NAME]" at bounding box center [175, 147] width 6 height 6
checkbox input "true"
click at [173, 159] on input "Bulk Flower - (A/B) - Rozay [PERSON_NAME]" at bounding box center [175, 160] width 6 height 6
checkbox input "true"
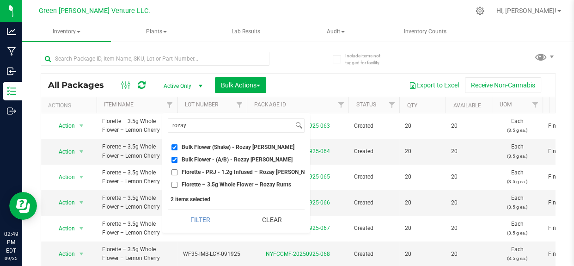
click at [175, 171] on input "Florette - PRJ - 1.2g Infused – Rozay [PERSON_NAME]" at bounding box center [175, 172] width 6 height 6
checkbox input "true"
click at [173, 182] on input "Florette – 3.5g Whole Flower – Rozay Runts" at bounding box center [175, 185] width 6 height 6
checkbox input "true"
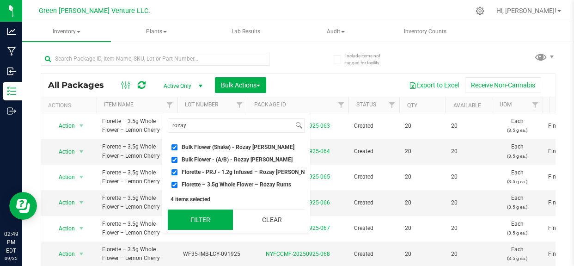
click at [204, 224] on button "Filter" at bounding box center [200, 220] width 65 height 20
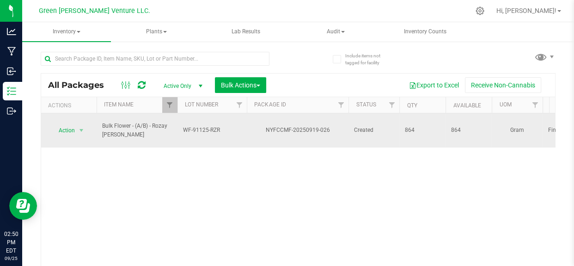
drag, startPoint x: 401, startPoint y: 125, endPoint x: 447, endPoint y: 133, distance: 46.5
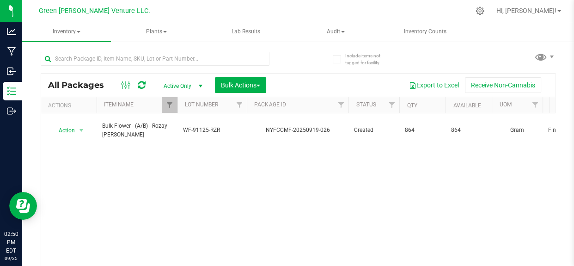
click at [187, 186] on div "Action Action Adjust qty Create package Edit attributes Global inventory Locate…" at bounding box center [298, 196] width 514 height 167
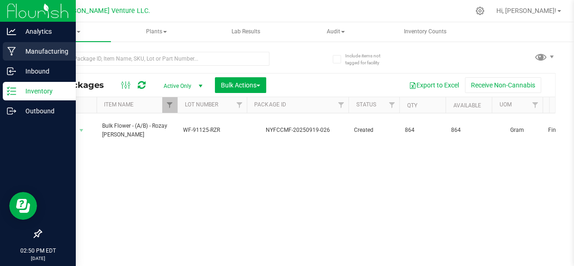
click at [48, 55] on p "Manufacturing" at bounding box center [44, 51] width 56 height 11
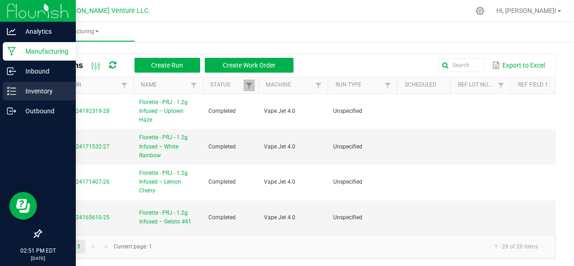
click at [23, 91] on p "Inventory" at bounding box center [44, 91] width 56 height 11
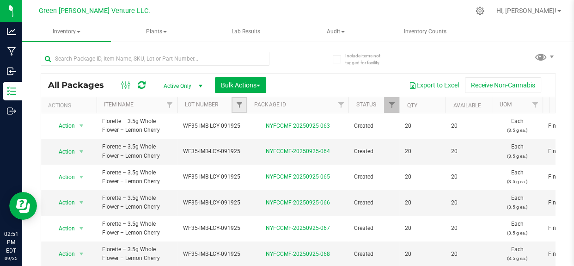
click at [235, 101] on link "Filter" at bounding box center [239, 105] width 15 height 16
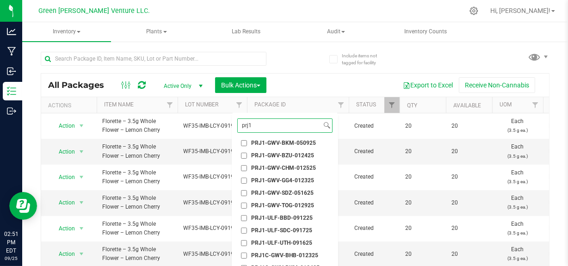
scroll to position [84, 0]
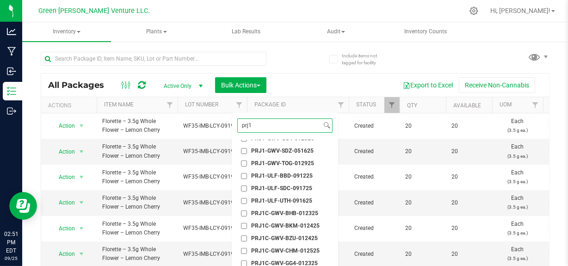
type input "prj1"
click at [290, 174] on span "PRJ1-ULF-BBD-091225" at bounding box center [282, 176] width 62 height 6
click at [247, 174] on input "PRJ1-ULF-BBD-091225" at bounding box center [244, 176] width 6 height 6
checkbox input "true"
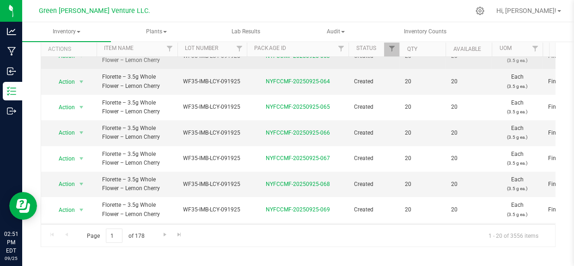
scroll to position [0, 0]
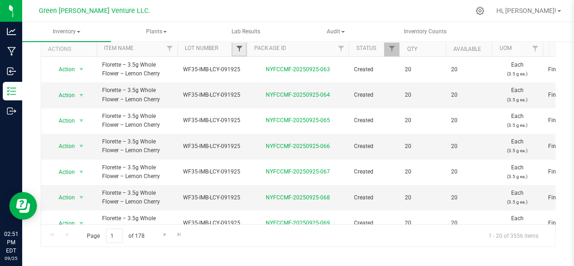
click at [241, 49] on span "Filter" at bounding box center [238, 48] width 7 height 7
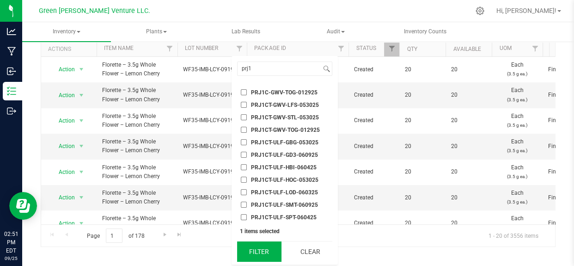
click at [259, 251] on button "Filter" at bounding box center [259, 251] width 44 height 20
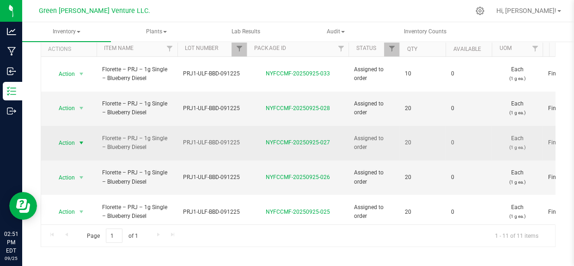
click at [60, 136] on span "Action" at bounding box center [62, 142] width 25 height 13
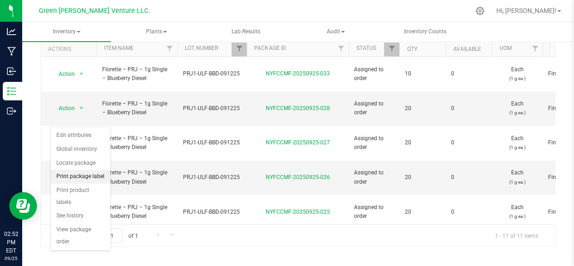
click at [80, 176] on li "Print package label" at bounding box center [81, 177] width 60 height 14
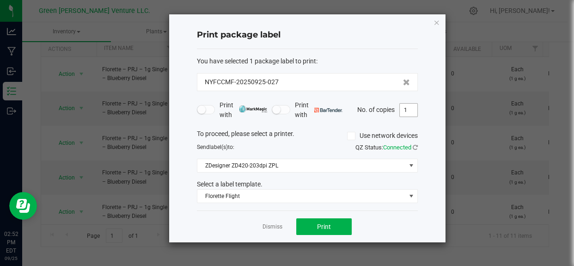
click at [410, 115] on input "1" at bounding box center [409, 110] width 18 height 13
type input "4"
type input "11"
click at [322, 229] on span "Print" at bounding box center [324, 226] width 14 height 7
click at [268, 221] on div "Dismiss Print" at bounding box center [307, 226] width 221 height 32
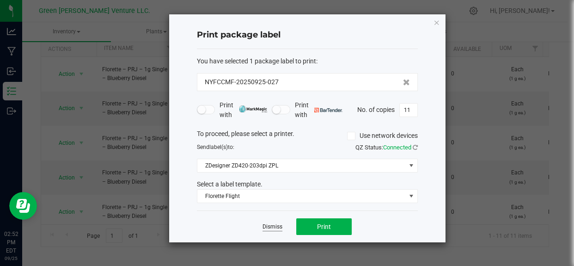
click at [272, 223] on link "Dismiss" at bounding box center [273, 227] width 20 height 8
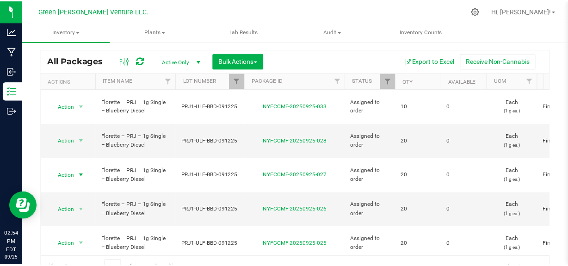
scroll to position [14, 0]
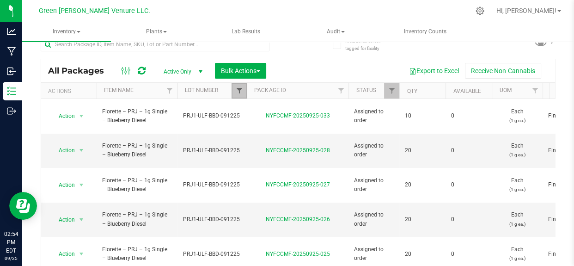
click at [240, 87] on span "Filter" at bounding box center [238, 90] width 7 height 7
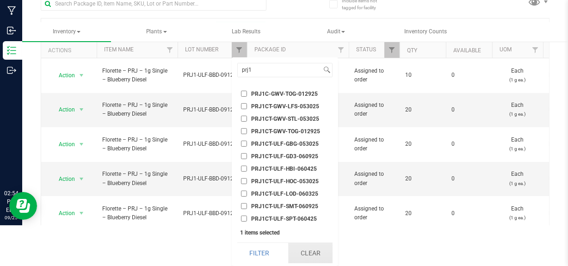
click at [304, 250] on button "Clear" at bounding box center [310, 253] width 44 height 20
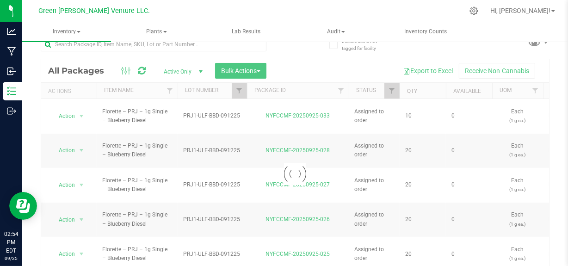
scroll to position [0, 0]
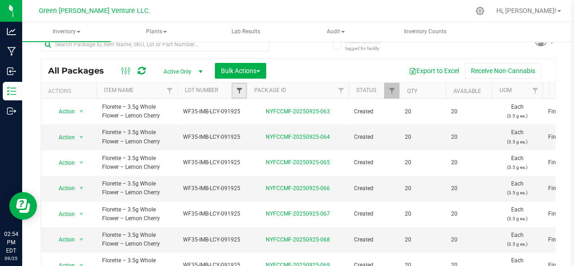
click at [242, 88] on span "Filter" at bounding box center [238, 90] width 7 height 7
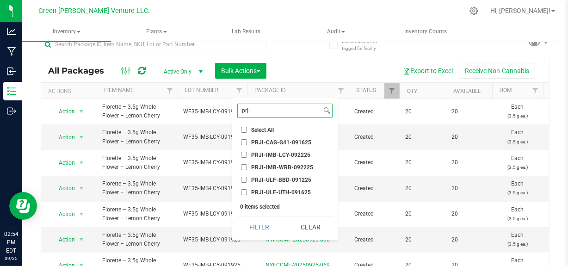
type input "prji"
click at [243, 138] on li "PRJI-CAG-G41-091625" at bounding box center [284, 142] width 95 height 10
click at [243, 142] on input "PRJI-CAG-G41-091625" at bounding box center [244, 142] width 6 height 6
checkbox input "true"
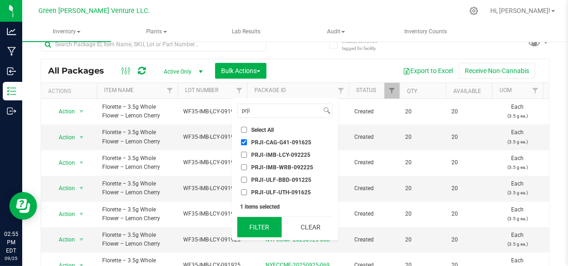
click at [259, 230] on button "Filter" at bounding box center [259, 227] width 44 height 20
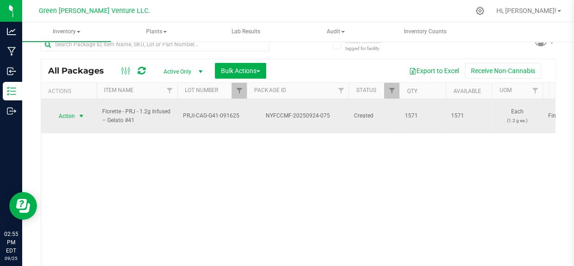
click at [82, 112] on span "select" at bounding box center [81, 115] width 7 height 7
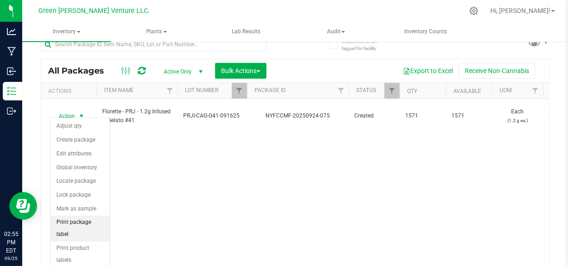
click at [80, 221] on li "Print package label" at bounding box center [80, 228] width 59 height 25
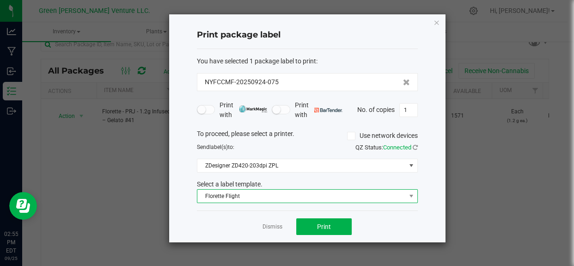
click at [231, 198] on span "Florette Flight" at bounding box center [302, 196] width 209 height 13
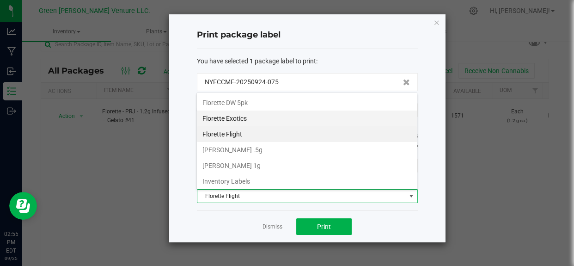
scroll to position [157, 0]
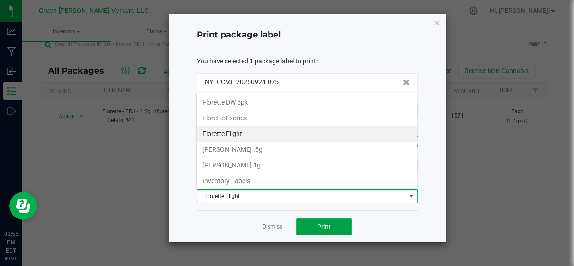
click at [316, 226] on button "Print" at bounding box center [324, 226] width 56 height 17
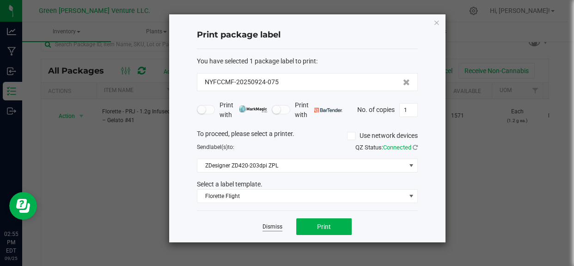
click at [270, 227] on link "Dismiss" at bounding box center [273, 227] width 20 height 8
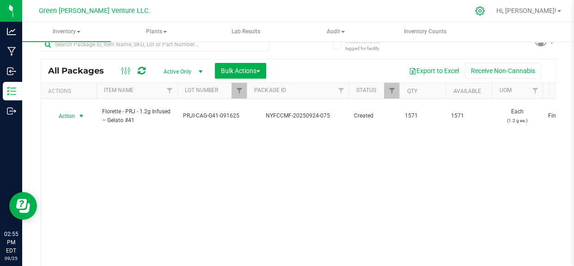
click at [485, 11] on icon at bounding box center [481, 11] width 10 height 10
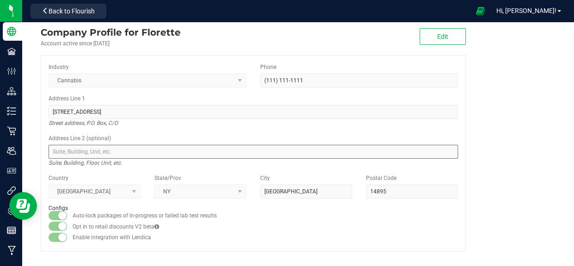
scroll to position [6, 0]
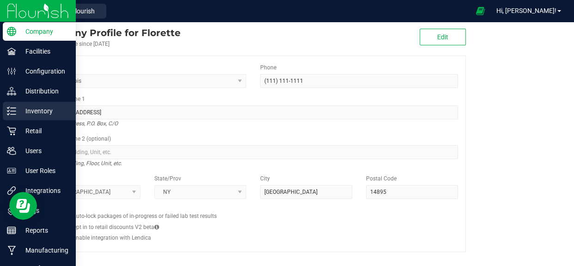
click at [13, 115] on icon at bounding box center [11, 110] width 9 height 9
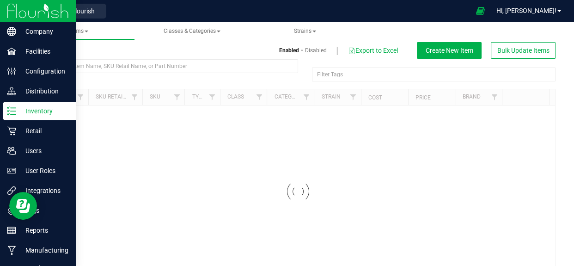
scroll to position [14, 0]
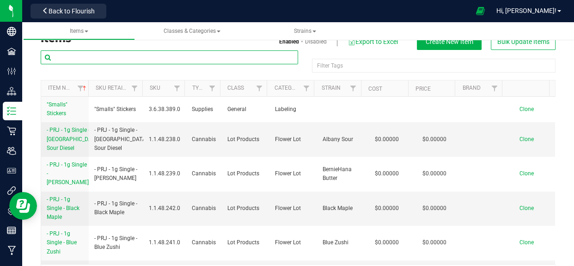
click at [139, 59] on input "text" at bounding box center [170, 57] width 258 height 14
type input "infused"
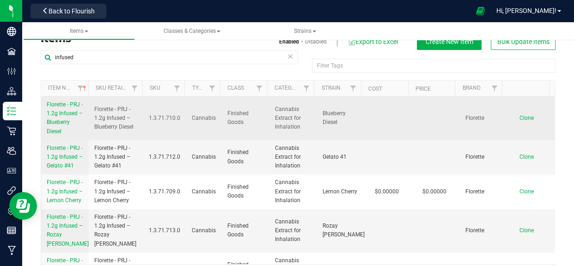
click at [59, 118] on span "Florette - PRJ - 1.2g Infused – Blueberry Diesel" at bounding box center [65, 117] width 36 height 33
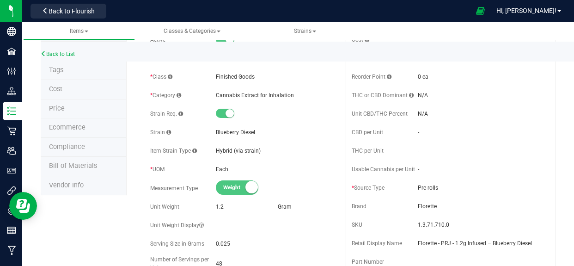
scroll to position [99, 0]
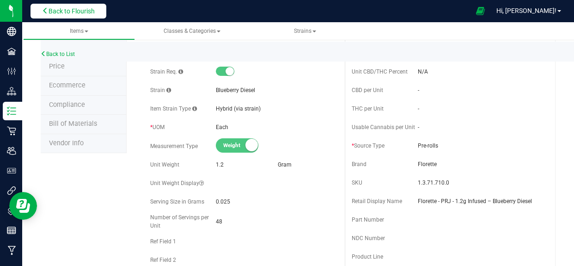
click at [66, 10] on span "Back to Flourish" at bounding box center [72, 10] width 46 height 7
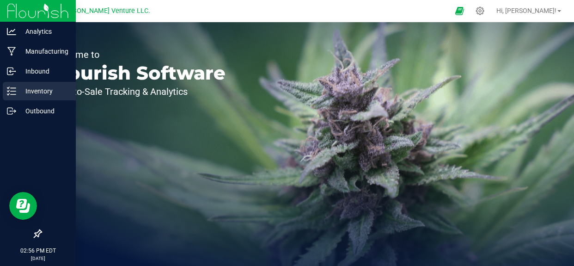
click at [39, 85] on div "Inventory" at bounding box center [39, 91] width 73 height 19
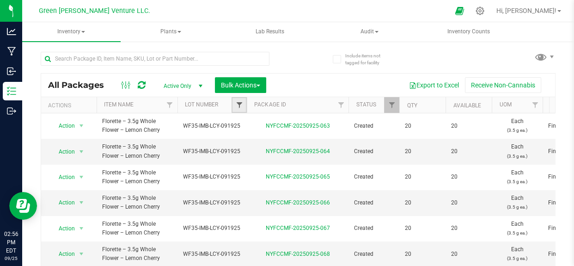
click at [241, 103] on span "Filter" at bounding box center [238, 104] width 7 height 7
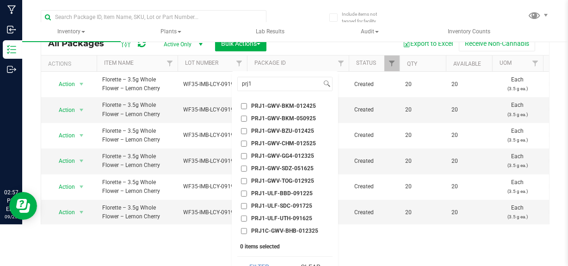
scroll to position [42, 0]
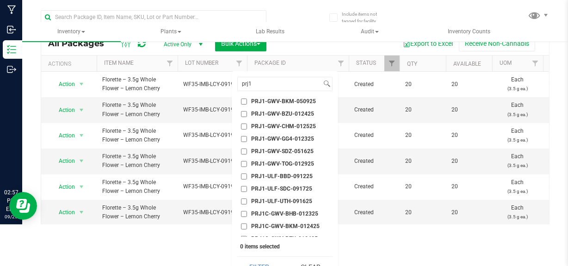
type input "prj1"
click at [267, 172] on li "PRJ1-ULF-BBD-091225" at bounding box center [284, 177] width 95 height 10
click at [268, 174] on span "PRJ1-ULF-BBD-091225" at bounding box center [282, 176] width 62 height 6
click at [247, 174] on input "PRJ1-ULF-BBD-091225" at bounding box center [244, 176] width 6 height 6
checkbox input "true"
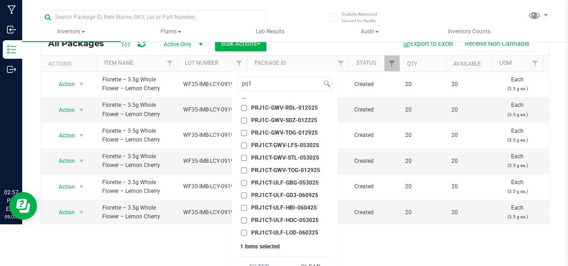
scroll to position [56, 0]
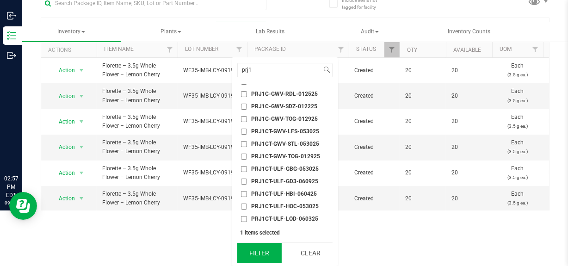
click at [260, 249] on button "Filter" at bounding box center [259, 253] width 44 height 20
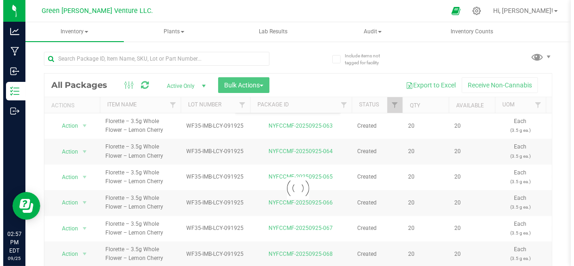
scroll to position [0, 0]
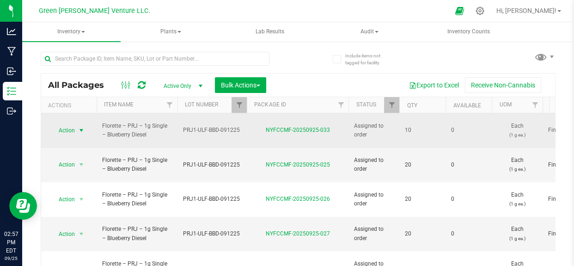
click at [69, 125] on span "Action" at bounding box center [62, 130] width 25 height 13
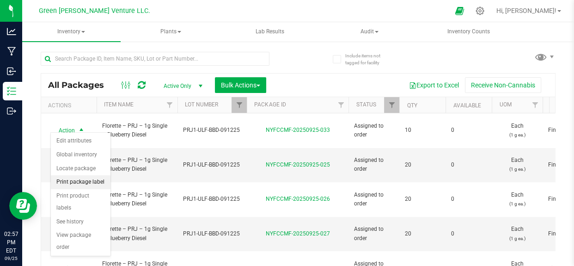
click at [74, 183] on li "Print package label" at bounding box center [81, 182] width 60 height 14
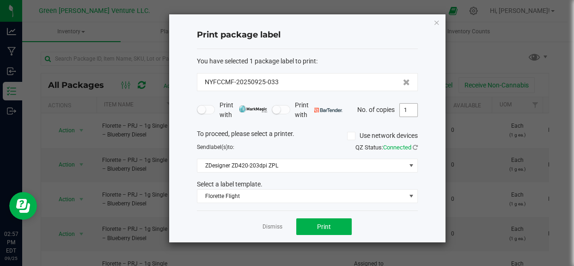
click at [403, 111] on input "1" at bounding box center [409, 110] width 18 height 13
type input "22"
click at [325, 223] on span "Print" at bounding box center [324, 226] width 14 height 7
click at [273, 225] on link "Dismiss" at bounding box center [273, 227] width 20 height 8
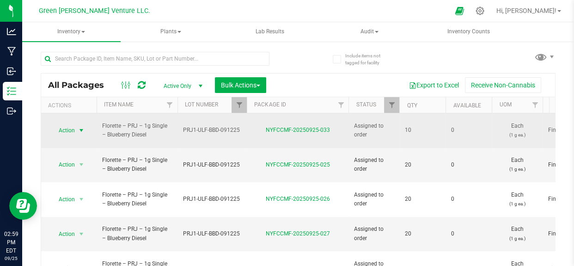
click at [62, 128] on span "Action" at bounding box center [62, 130] width 25 height 13
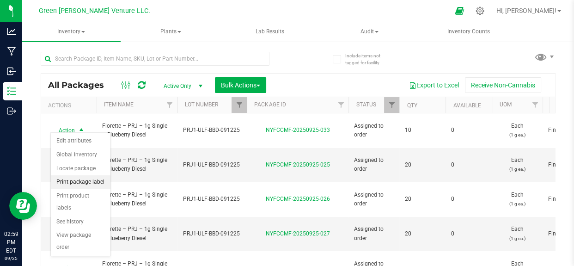
click at [80, 181] on li "Print package label" at bounding box center [81, 182] width 60 height 14
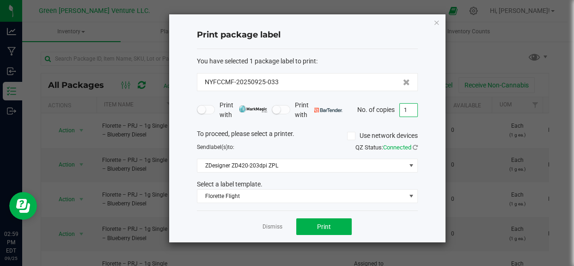
click at [415, 109] on input "1" at bounding box center [409, 110] width 18 height 13
click at [430, 103] on div "Print package label You have selected 1 package label to print : NYFCCMF-202509…" at bounding box center [307, 128] width 277 height 228
click at [332, 224] on button "Print" at bounding box center [324, 226] width 56 height 17
click at [270, 228] on link "Dismiss" at bounding box center [273, 227] width 20 height 8
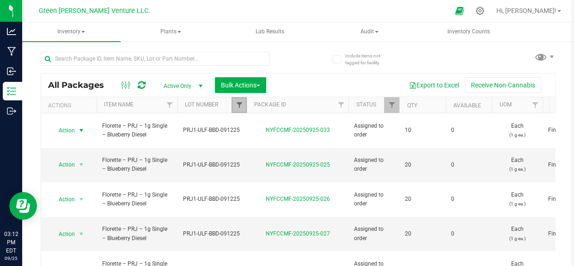
click at [238, 107] on span "Filter" at bounding box center [238, 104] width 7 height 7
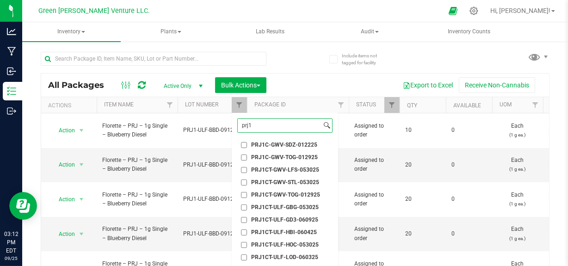
scroll to position [235, 0]
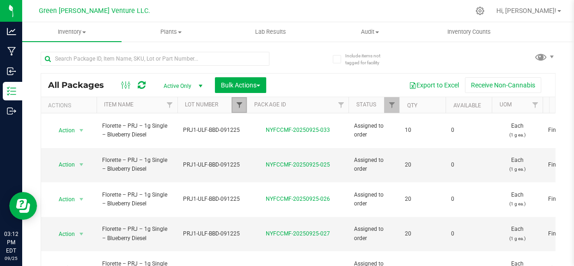
click at [239, 109] on span "Filter" at bounding box center [238, 104] width 7 height 7
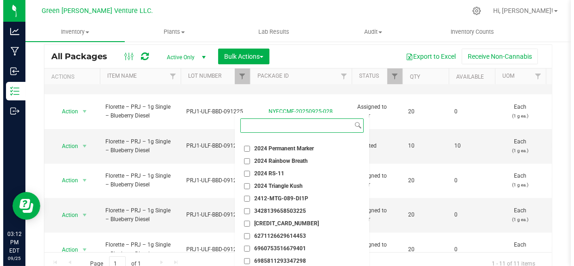
scroll to position [56, 0]
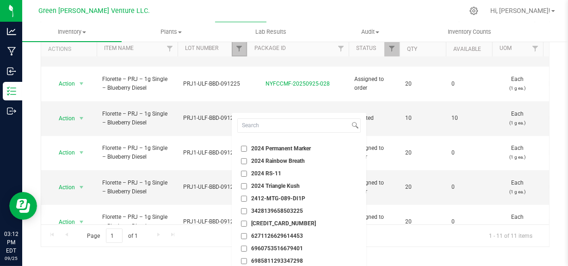
click at [237, 52] on link "Filter" at bounding box center [239, 49] width 15 height 16
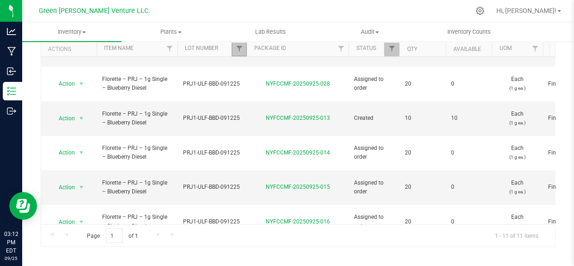
click at [237, 52] on link "Filter" at bounding box center [239, 49] width 15 height 16
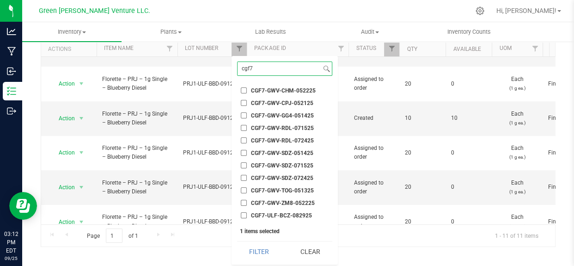
scroll to position [83, 0]
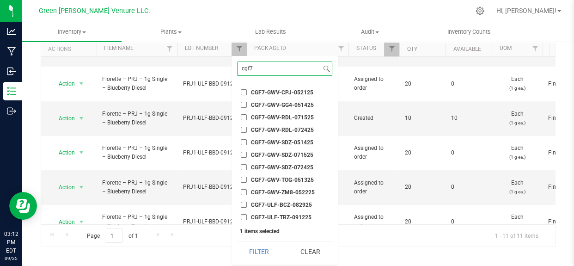
type input "cgf7"
click at [291, 216] on span "CGF7-ULF-TRZ-091225" at bounding box center [281, 218] width 61 height 6
click at [247, 216] on input "CGF7-ULF-TRZ-091225" at bounding box center [244, 217] width 6 height 6
checkbox input "true"
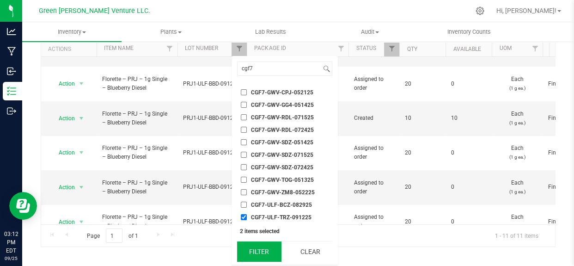
click at [260, 256] on button "Filter" at bounding box center [259, 251] width 44 height 20
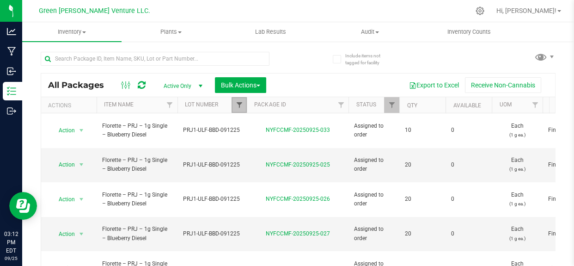
click at [237, 105] on span "Filter" at bounding box center [238, 104] width 7 height 7
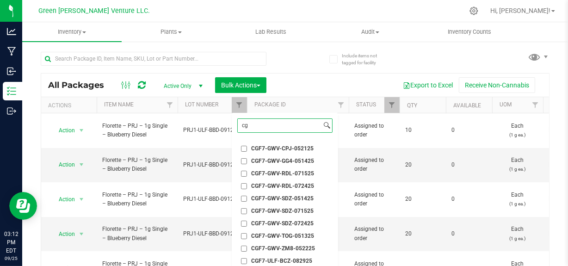
type input "c"
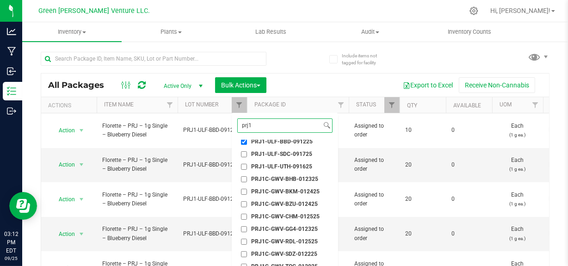
scroll to position [84, 0]
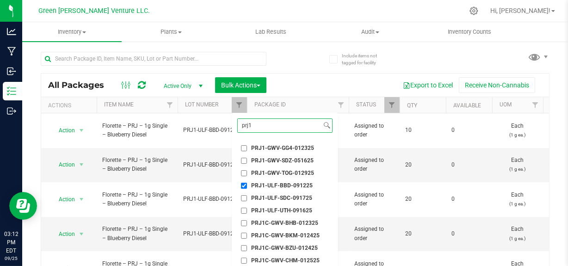
type input "prj1"
click at [242, 185] on input "PRJ1-ULF-BBD-091225" at bounding box center [244, 186] width 6 height 6
checkbox input "false"
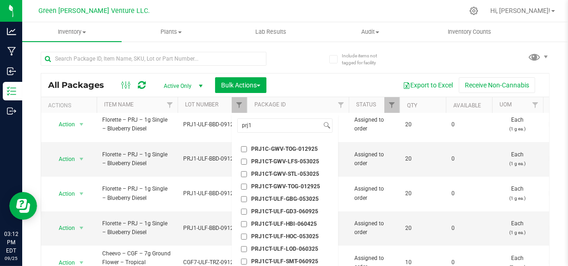
scroll to position [214, 0]
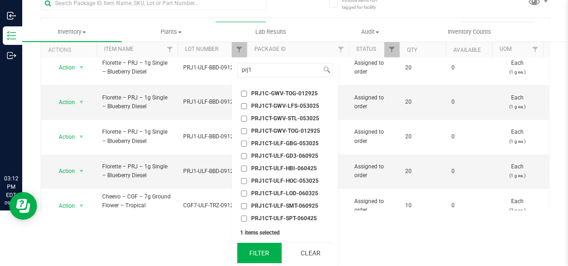
click at [261, 254] on button "Filter" at bounding box center [259, 253] width 44 height 20
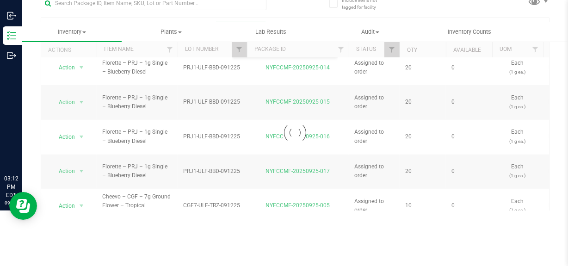
scroll to position [55, 0]
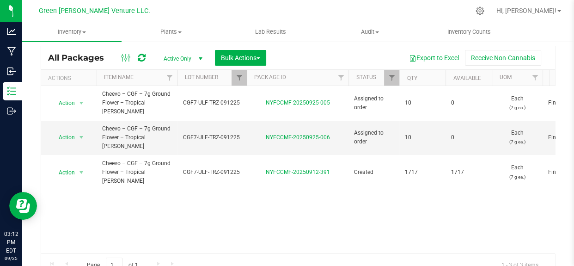
scroll to position [42, 0]
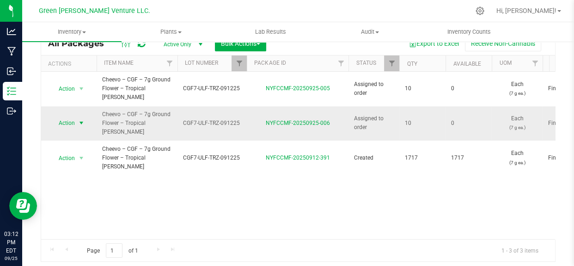
click at [73, 117] on span "Action" at bounding box center [62, 123] width 25 height 13
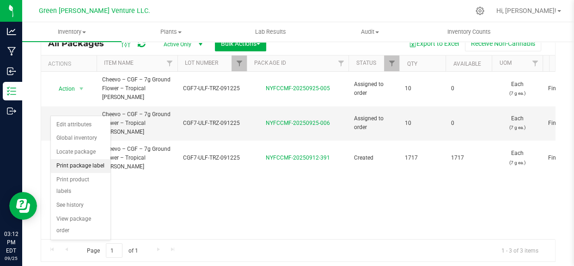
click at [82, 163] on li "Print package label" at bounding box center [81, 166] width 60 height 14
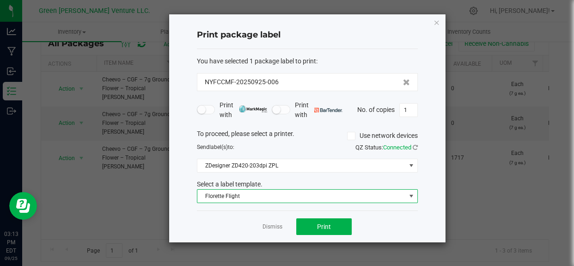
click at [241, 193] on span "Florette Flight" at bounding box center [302, 196] width 209 height 13
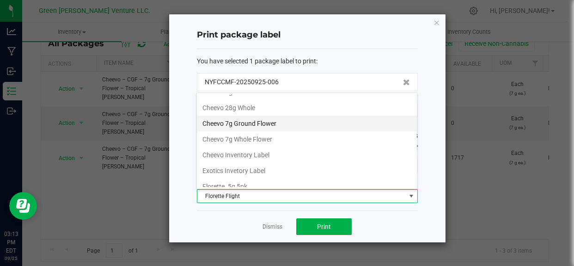
click at [240, 125] on li "Cheevo 7g Ground Flower" at bounding box center [307, 124] width 220 height 16
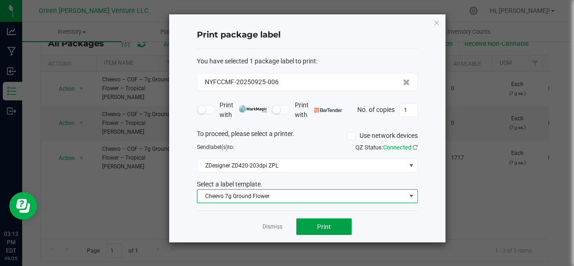
click at [305, 226] on button "Print" at bounding box center [324, 226] width 56 height 17
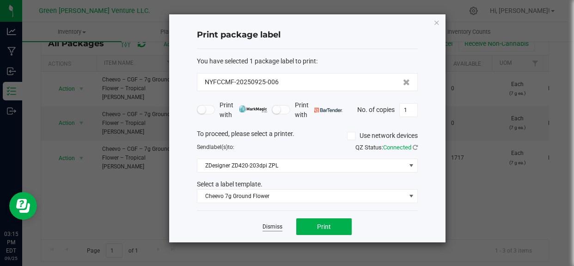
click at [273, 226] on link "Dismiss" at bounding box center [273, 227] width 20 height 8
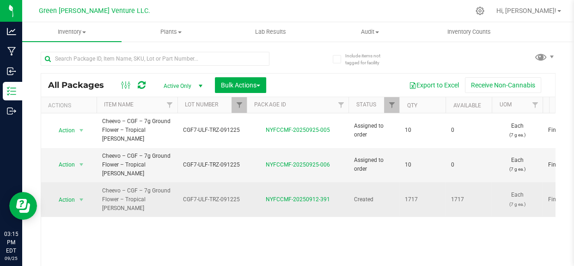
click at [68, 193] on span "Action" at bounding box center [62, 199] width 25 height 13
click at [67, 193] on span "Action" at bounding box center [62, 199] width 25 height 13
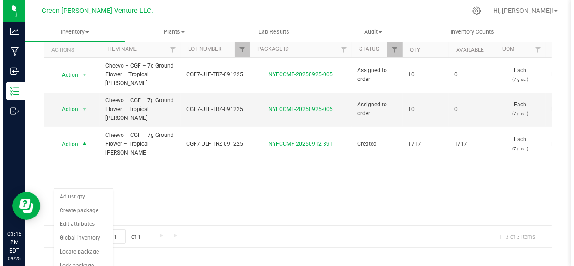
scroll to position [56, 0]
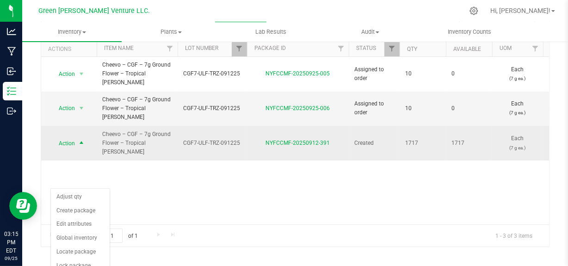
click at [74, 137] on span "Action" at bounding box center [62, 143] width 25 height 13
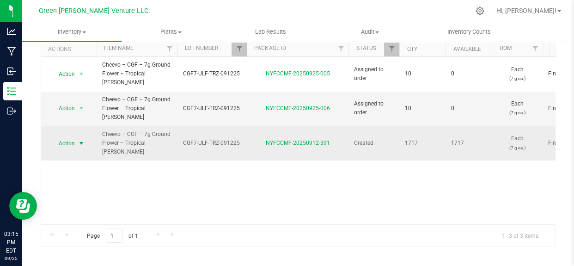
click at [74, 137] on span "Action" at bounding box center [62, 143] width 25 height 13
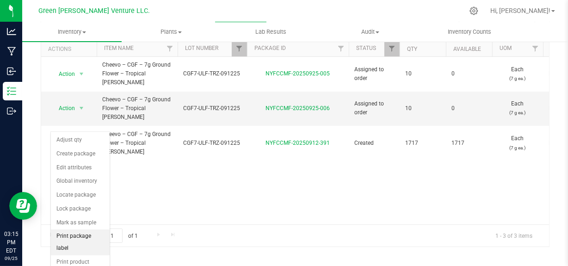
click at [86, 235] on li "Print package label" at bounding box center [80, 241] width 59 height 25
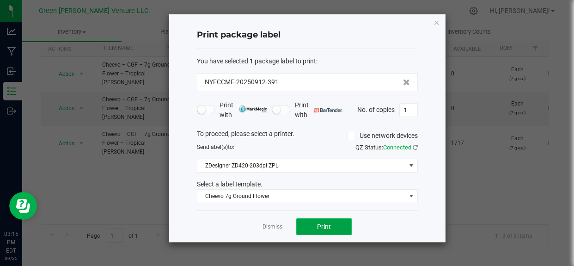
click at [308, 224] on button "Print" at bounding box center [324, 226] width 56 height 17
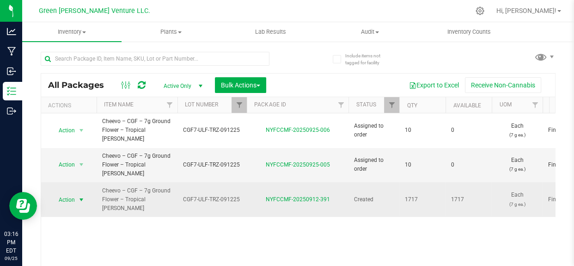
click at [76, 193] on span "select" at bounding box center [82, 199] width 12 height 13
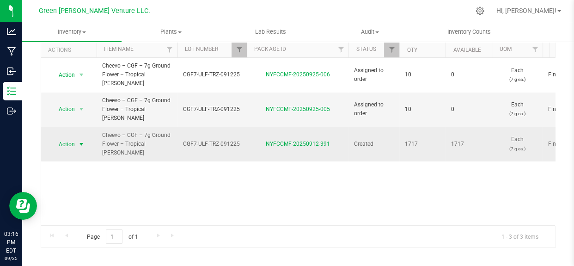
scroll to position [56, 0]
click at [65, 137] on span "Action" at bounding box center [62, 143] width 25 height 13
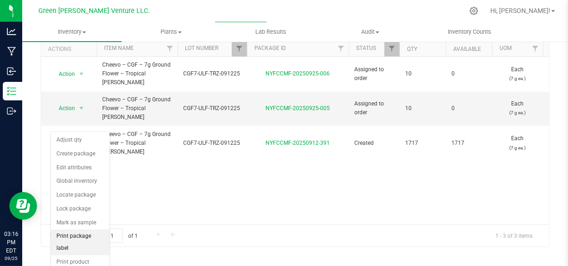
click at [87, 232] on li "Print package label" at bounding box center [80, 241] width 59 height 25
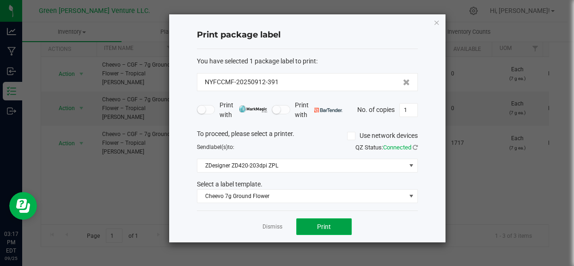
click at [307, 229] on button "Print" at bounding box center [324, 226] width 56 height 17
click at [408, 112] on input "1" at bounding box center [409, 110] width 18 height 13
type input "500"
click at [327, 225] on span "Print" at bounding box center [324, 226] width 14 height 7
click at [277, 226] on link "Dismiss" at bounding box center [273, 227] width 20 height 8
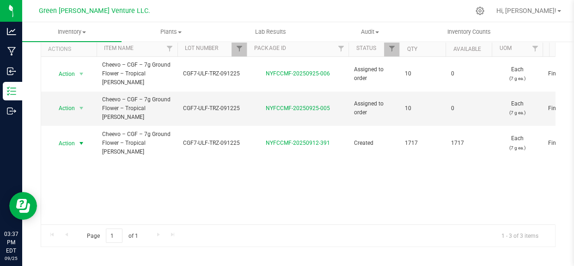
drag, startPoint x: 251, startPoint y: 193, endPoint x: 263, endPoint y: 239, distance: 47.3
click at [262, 235] on div "All Packages Active Only Active Only Lab Samples Locked All Bulk Actions Add to…" at bounding box center [298, 132] width 515 height 230
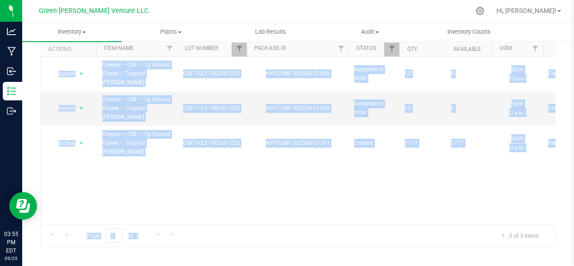
click at [387, 201] on div "Action Action Edit attributes Global inventory Locate package Print package lab…" at bounding box center [298, 140] width 514 height 167
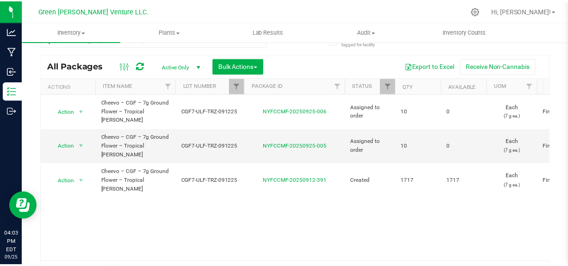
scroll to position [0, 0]
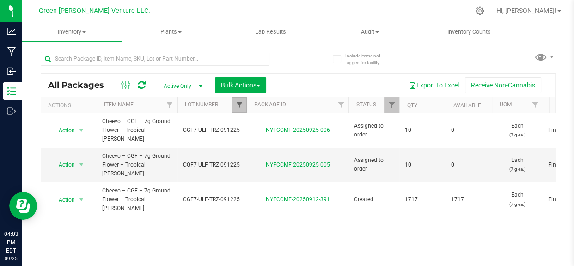
click at [241, 107] on span "Filter" at bounding box center [238, 104] width 7 height 7
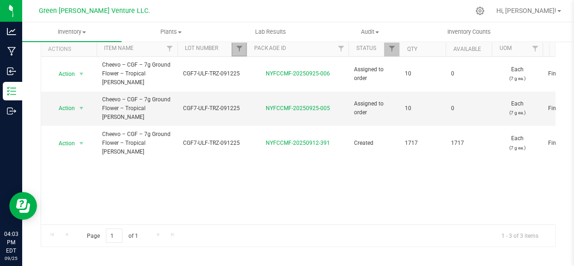
click at [233, 50] on link "Filter" at bounding box center [239, 49] width 15 height 16
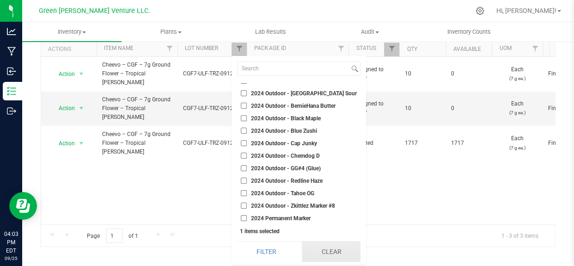
click at [314, 256] on button "Clear" at bounding box center [331, 251] width 59 height 20
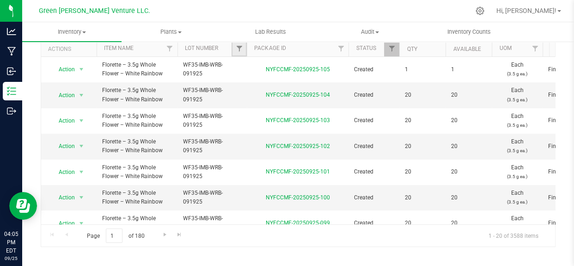
click at [235, 47] on link "Filter" at bounding box center [239, 49] width 15 height 16
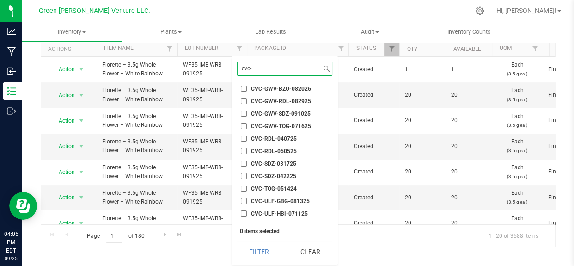
scroll to position [126, 0]
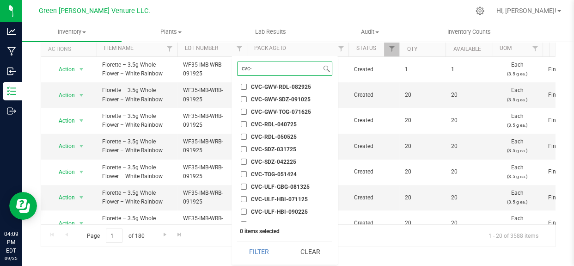
type input "cvc-"
click at [363, 254] on div "Include items not tagged for facility All Packages Active Only Active Only Lab …" at bounding box center [298, 122] width 515 height 271
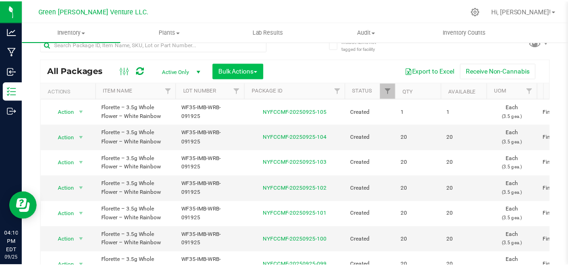
scroll to position [0, 0]
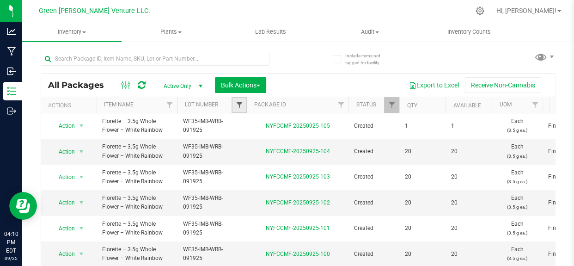
click at [240, 103] on span "Filter" at bounding box center [238, 104] width 7 height 7
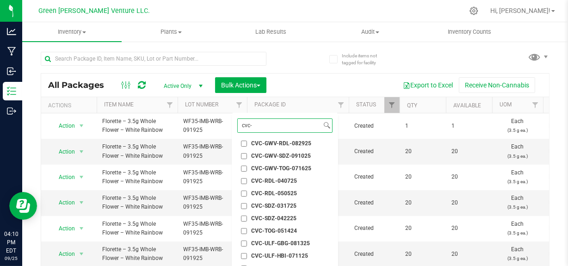
scroll to position [168, 0]
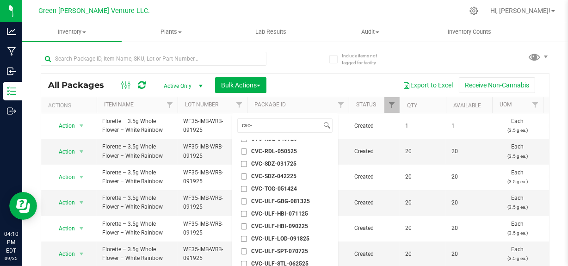
click at [283, 202] on span "CVC-ULF-GBG-081325" at bounding box center [280, 201] width 59 height 6
click at [247, 202] on input "CVC-ULF-GBG-081325" at bounding box center [244, 201] width 6 height 6
checkbox input "true"
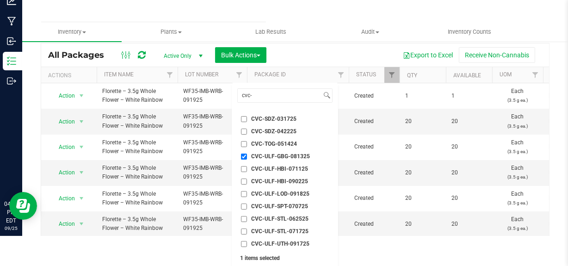
scroll to position [56, 0]
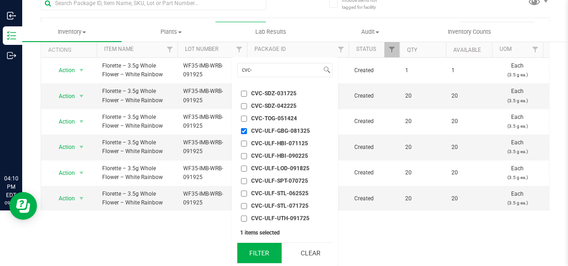
click at [264, 257] on button "Filter" at bounding box center [259, 253] width 44 height 20
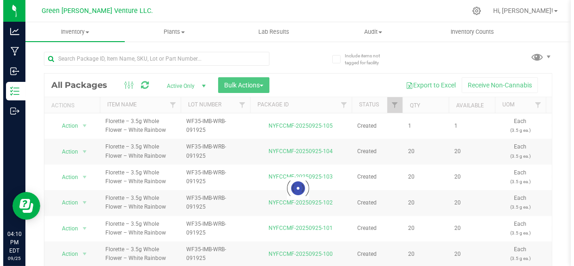
scroll to position [0, 0]
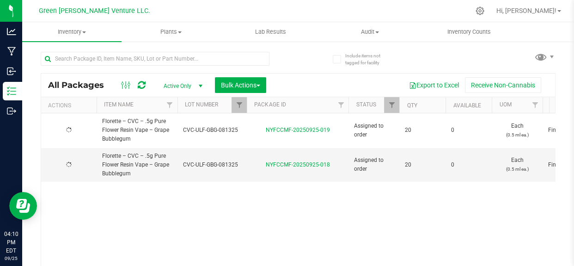
type input "2025-08-13"
click at [173, 106] on span "Filter" at bounding box center [169, 104] width 7 height 7
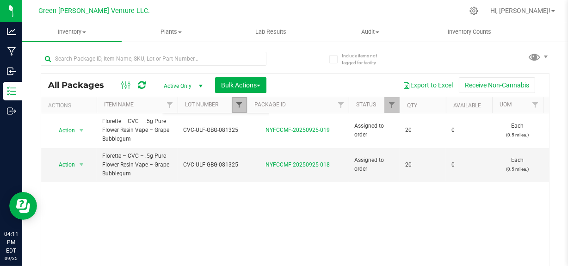
click at [236, 106] on span "Filter" at bounding box center [238, 104] width 7 height 7
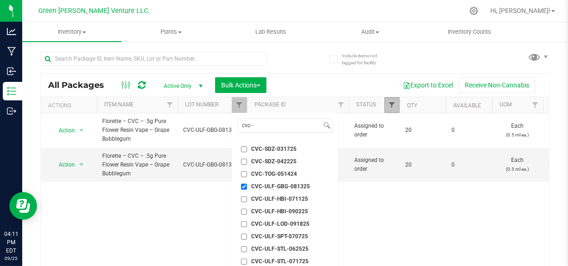
click at [392, 105] on span "Filter" at bounding box center [391, 104] width 7 height 7
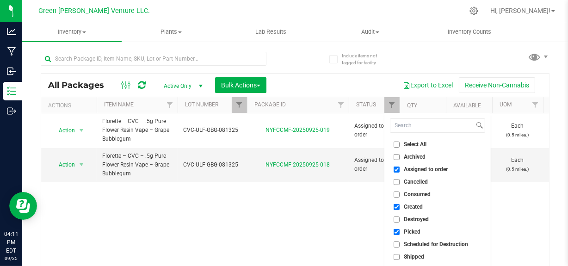
click at [296, 215] on div "Action Action Edit attributes Global inventory Locate package Print package lab…" at bounding box center [295, 196] width 508 height 167
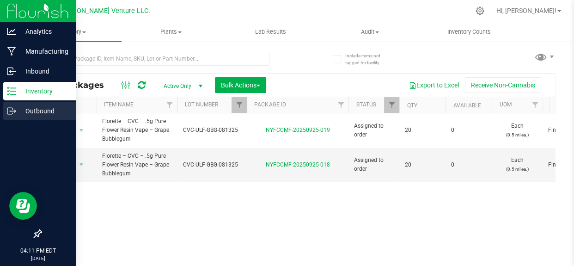
click at [11, 110] on icon at bounding box center [11, 110] width 9 height 9
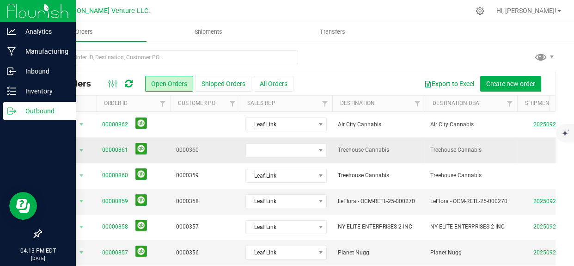
scroll to position [84, 0]
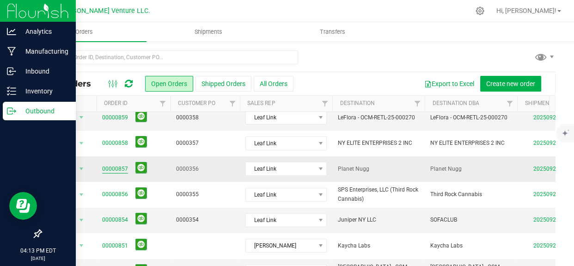
click at [122, 167] on link "00000857" at bounding box center [115, 169] width 26 height 9
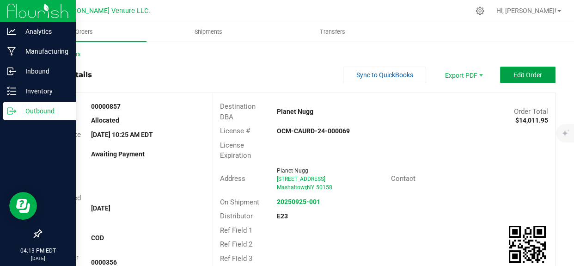
click at [516, 79] on button "Edit Order" at bounding box center [528, 75] width 56 height 17
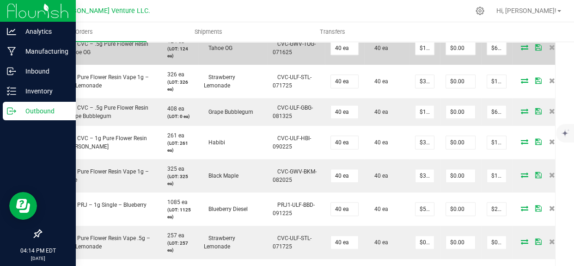
scroll to position [841, 0]
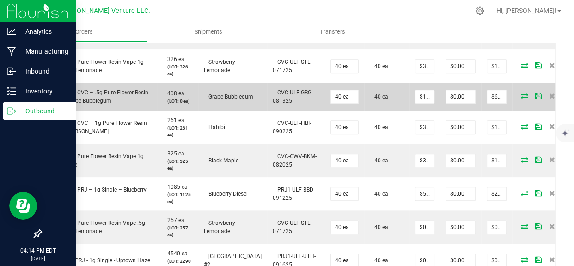
click at [521, 96] on icon at bounding box center [524, 96] width 7 height 6
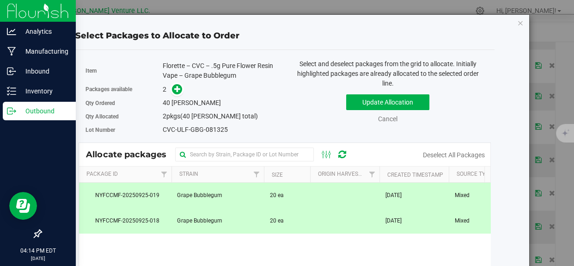
click at [276, 199] on span "20 ea" at bounding box center [277, 195] width 14 height 9
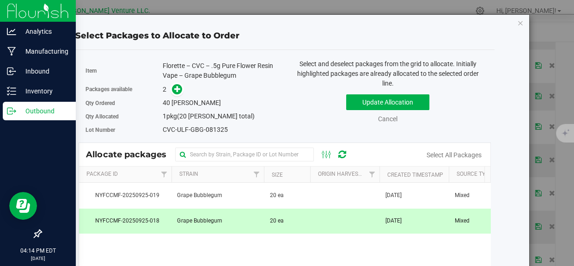
click at [265, 221] on td "20 ea" at bounding box center [287, 221] width 46 height 25
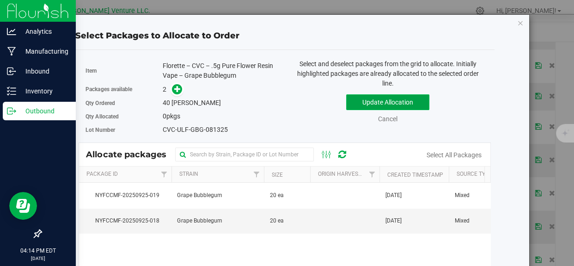
click at [369, 104] on button "Update Allocation" at bounding box center [387, 102] width 83 height 16
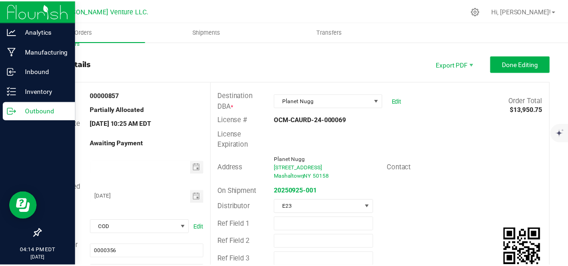
scroll to position [0, 0]
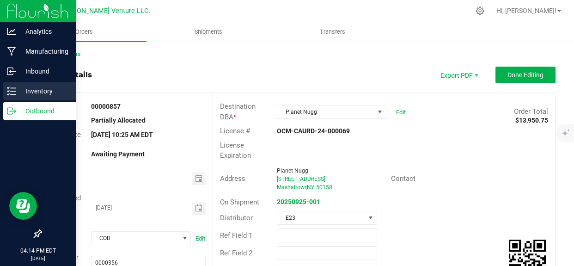
click at [17, 91] on p "Inventory" at bounding box center [44, 91] width 56 height 11
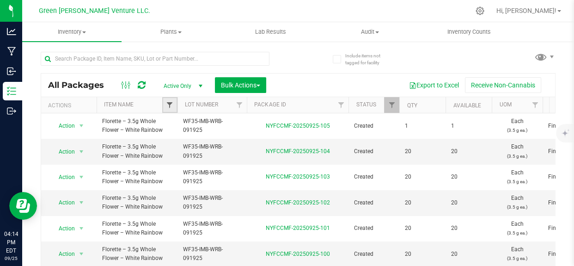
click at [167, 103] on span "Filter" at bounding box center [169, 104] width 7 height 7
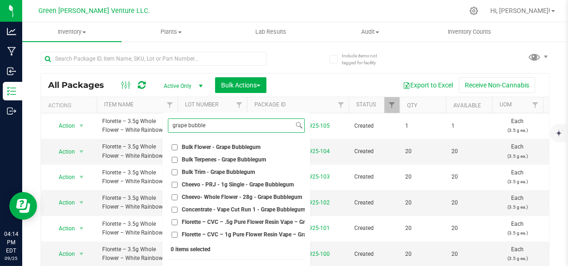
type input "grape bubble"
click at [260, 219] on span "Florette – CVC – .5g Pure Flower Resin Vape – Grape Bubblegum" at bounding box center [263, 222] width 162 height 6
click at [178, 219] on input "Florette – CVC – .5g Pure Flower Resin Vape – Grape Bubblegum" at bounding box center [175, 222] width 6 height 6
checkbox input "true"
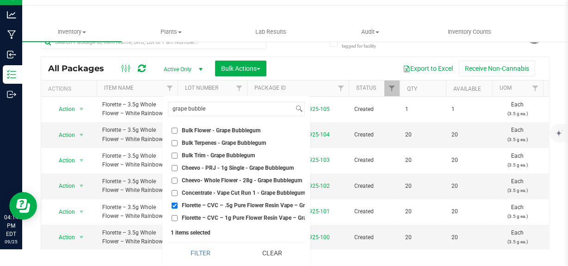
scroll to position [23, 0]
click at [208, 245] on button "Filter" at bounding box center [200, 253] width 65 height 20
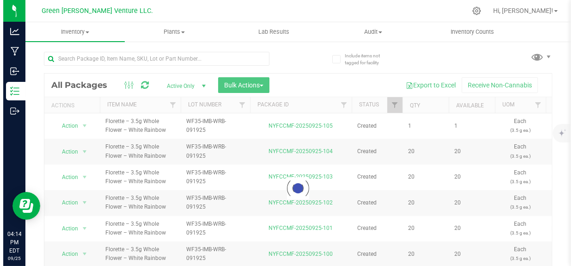
scroll to position [0, 0]
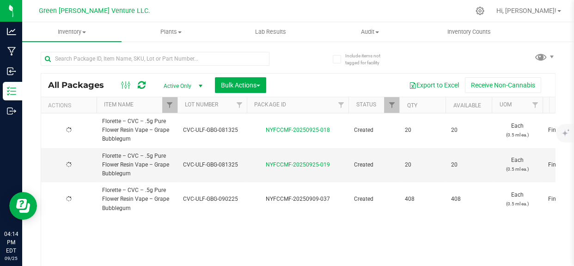
type input "2025-08-13"
click at [312, 165] on link "NYFCCMF-20250925-019" at bounding box center [298, 164] width 64 height 6
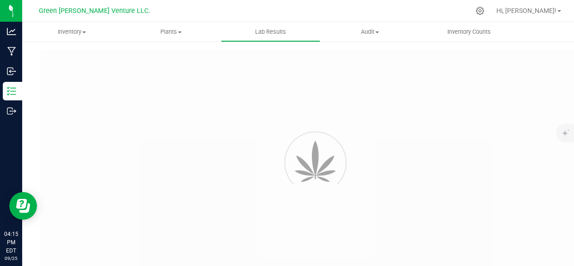
type input "NYFCCMF-20250909-037"
type input "AL50910004-001"
type input "NYFCCMF-20250909-037"
type input "09/12/2025 2:20 PM"
type input "09/12/2026"
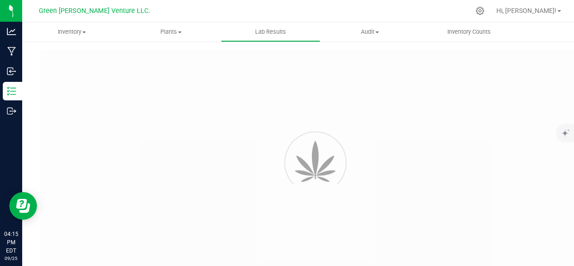
type input "https://www.florettecannabis.com/test-results"
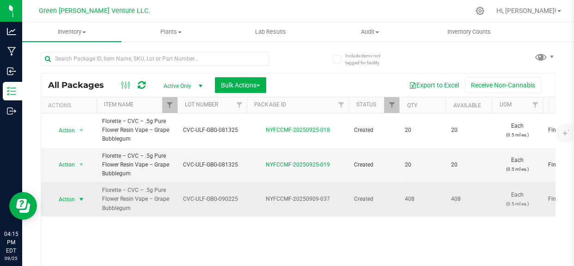
click at [60, 194] on span "Action" at bounding box center [62, 199] width 25 height 13
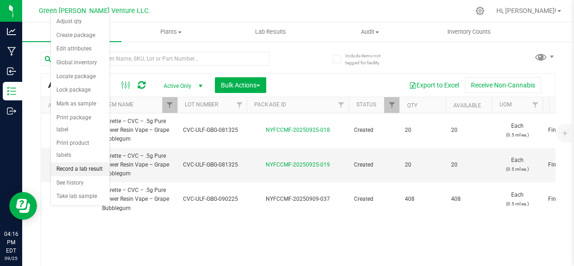
click at [90, 162] on li "Record a lab result" at bounding box center [80, 169] width 59 height 14
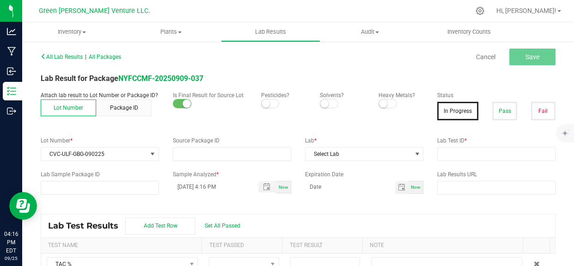
type input "NYFCCMF-20250909-037"
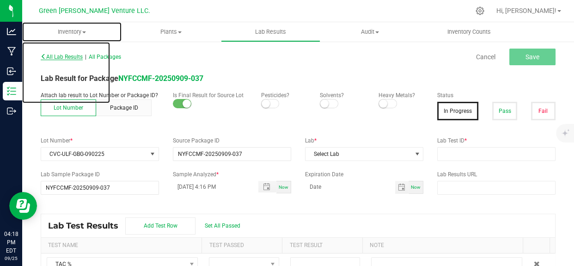
click at [68, 34] on span "Inventory" at bounding box center [71, 32] width 99 height 8
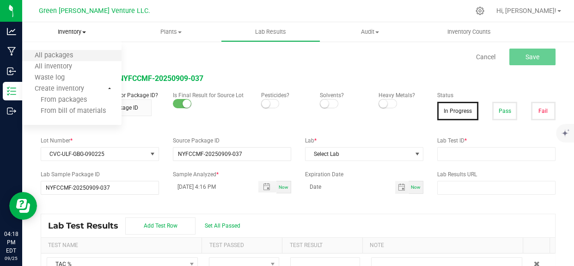
click at [61, 50] on li "All packages" at bounding box center [71, 55] width 99 height 11
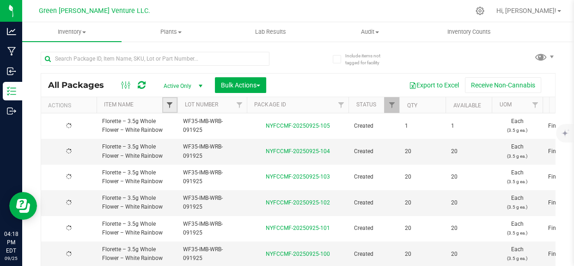
click at [167, 103] on span "Filter" at bounding box center [169, 104] width 7 height 7
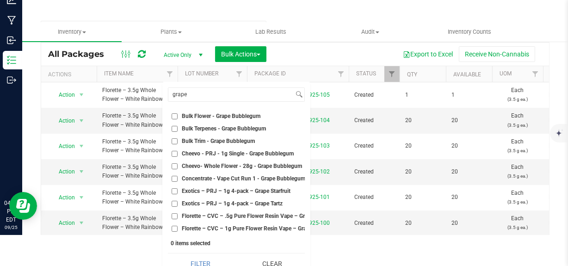
scroll to position [42, 0]
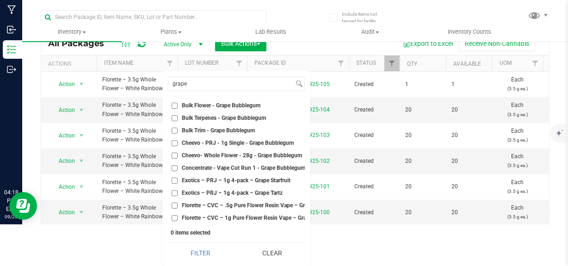
type input "grape"
click at [231, 203] on span "Florette – CVC – .5g Pure Flower Resin Vape – Grape Bubblegum" at bounding box center [263, 206] width 162 height 6
click at [178, 203] on input "Florette – CVC – .5g Pure Flower Resin Vape – Grape Bubblegum" at bounding box center [175, 206] width 6 height 6
checkbox input "true"
click at [198, 252] on button "Filter" at bounding box center [200, 253] width 65 height 20
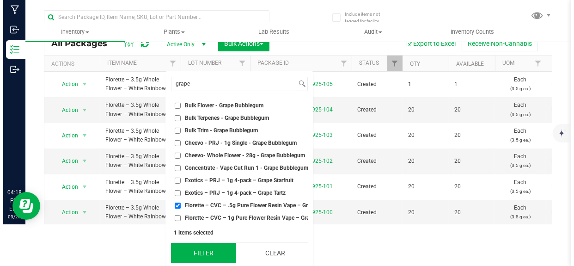
scroll to position [0, 0]
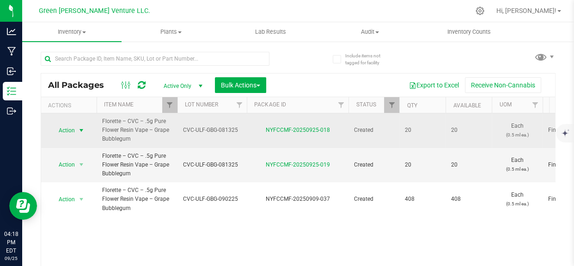
click at [80, 127] on span "select" at bounding box center [81, 130] width 7 height 7
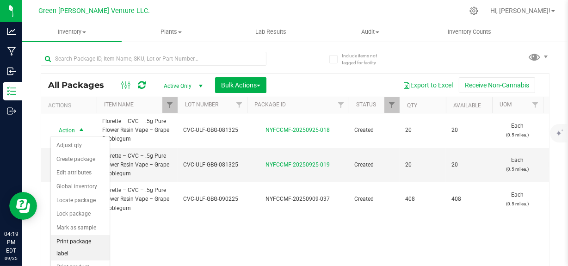
click at [95, 237] on li "Print package label" at bounding box center [80, 247] width 59 height 25
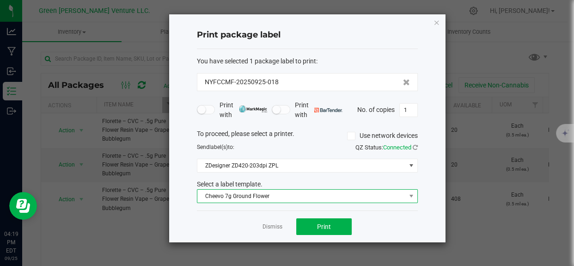
click at [275, 194] on span "Cheevo 7g Ground Flower" at bounding box center [302, 196] width 209 height 13
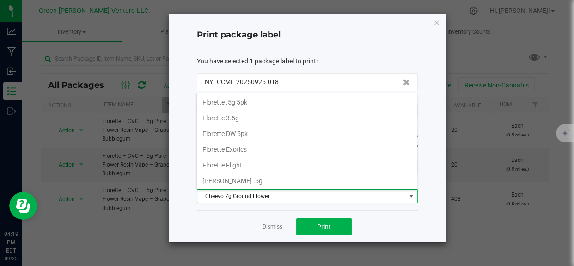
scroll to position [157, 0]
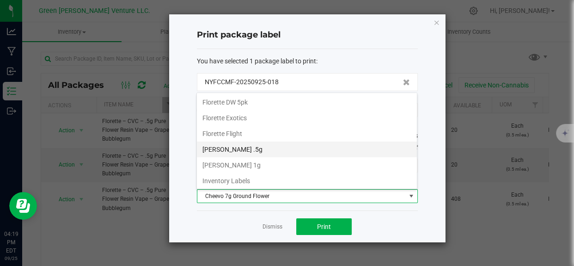
click at [287, 152] on li "[PERSON_NAME] .5g" at bounding box center [307, 150] width 220 height 16
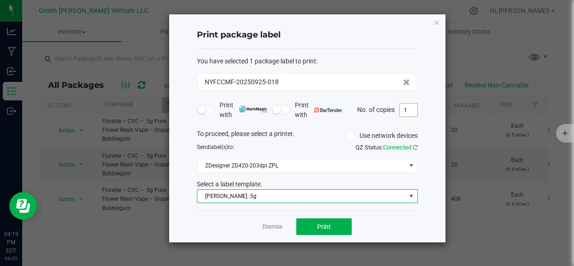
click at [412, 109] on input "1" at bounding box center [409, 110] width 18 height 13
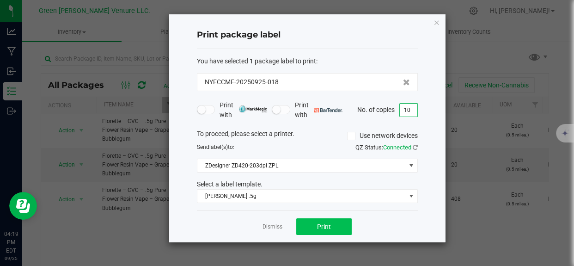
type input "10"
click at [315, 225] on button "Print" at bounding box center [324, 226] width 56 height 17
click at [574, 266] on html "Analytics Manufacturing Inbound Inventory Outbound 04:19 PM EDT 09/25/2025 09/2…" at bounding box center [287, 133] width 574 height 266
